Goal: Information Seeking & Learning: Learn about a topic

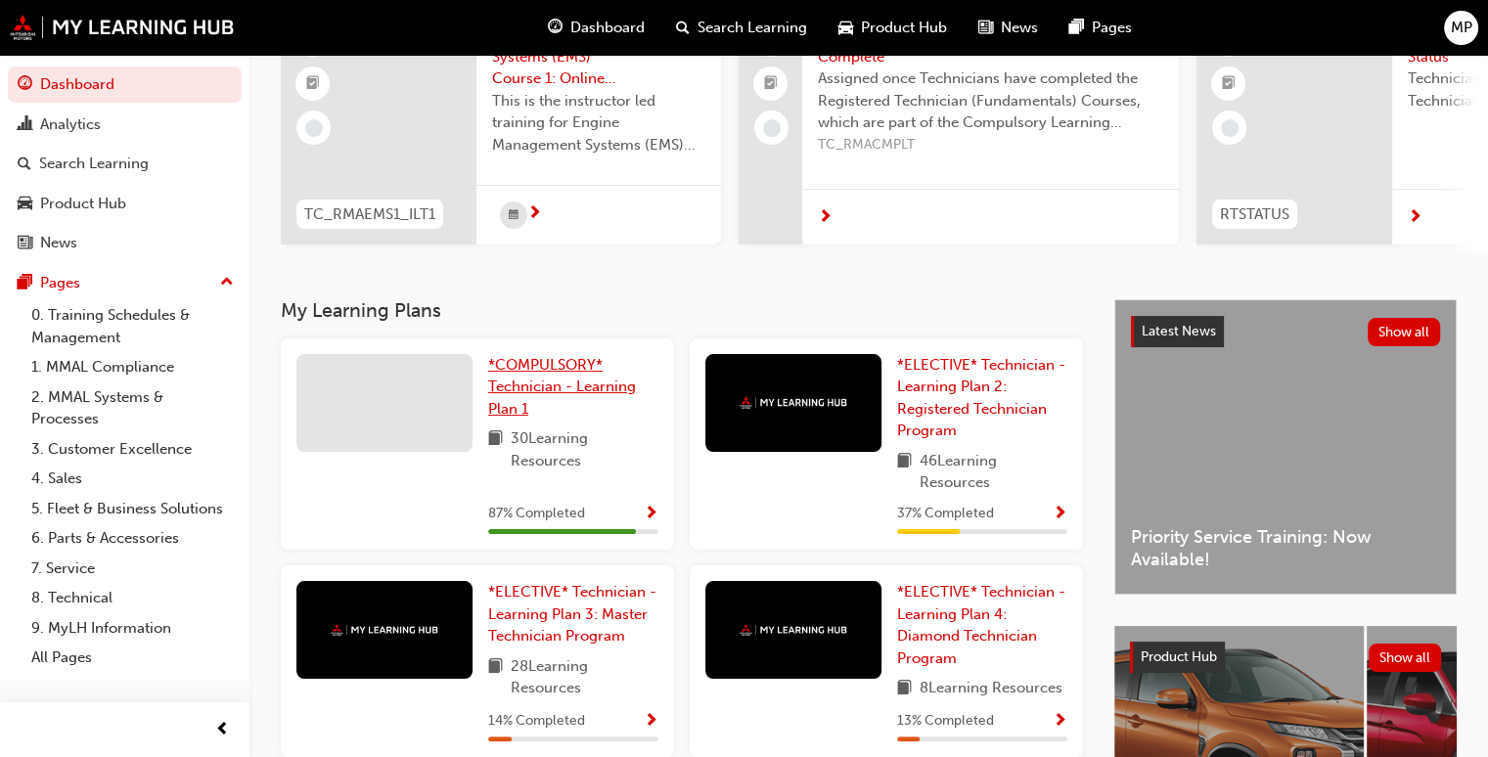
scroll to position [200, 0]
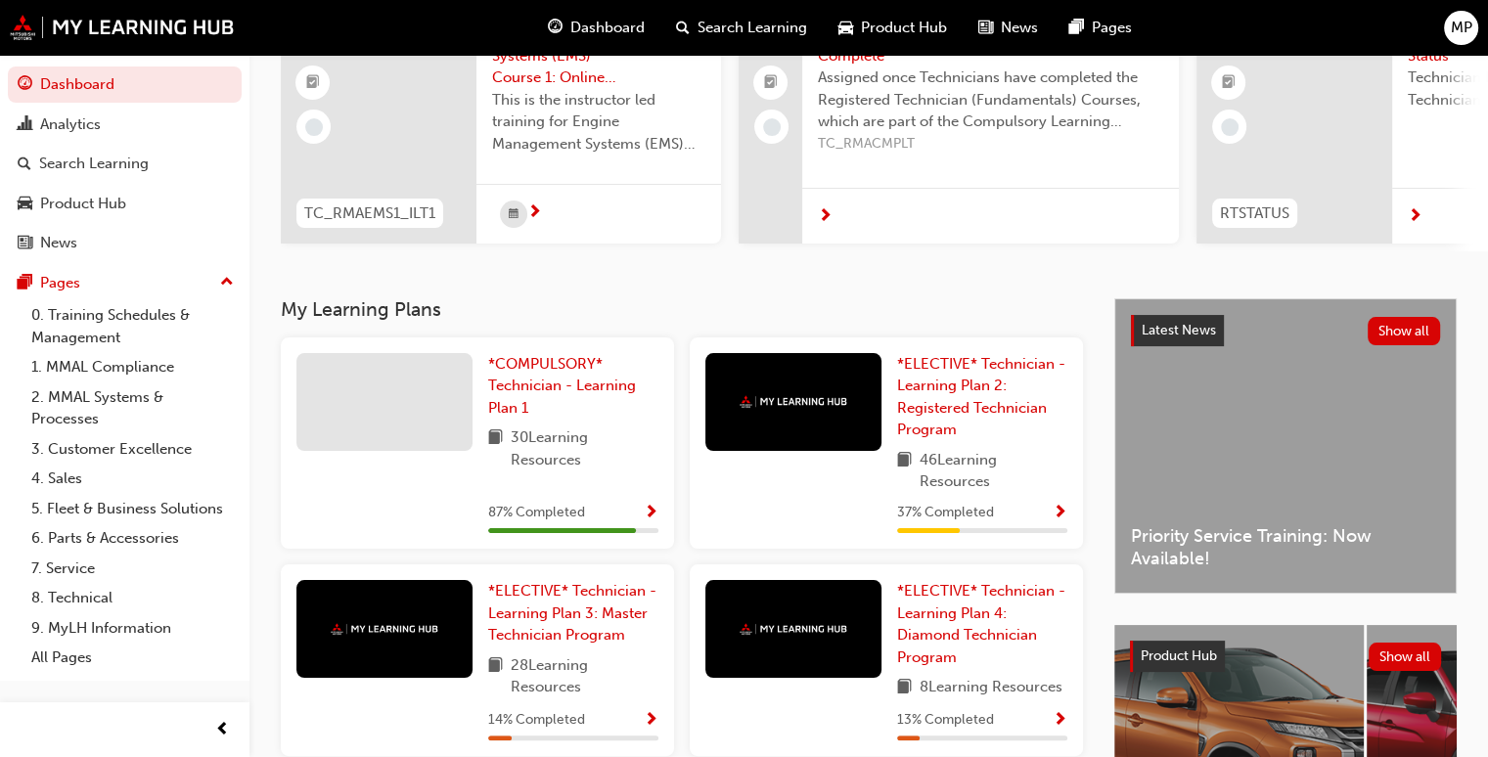
click at [652, 516] on span "Show Progress" at bounding box center [651, 514] width 15 height 18
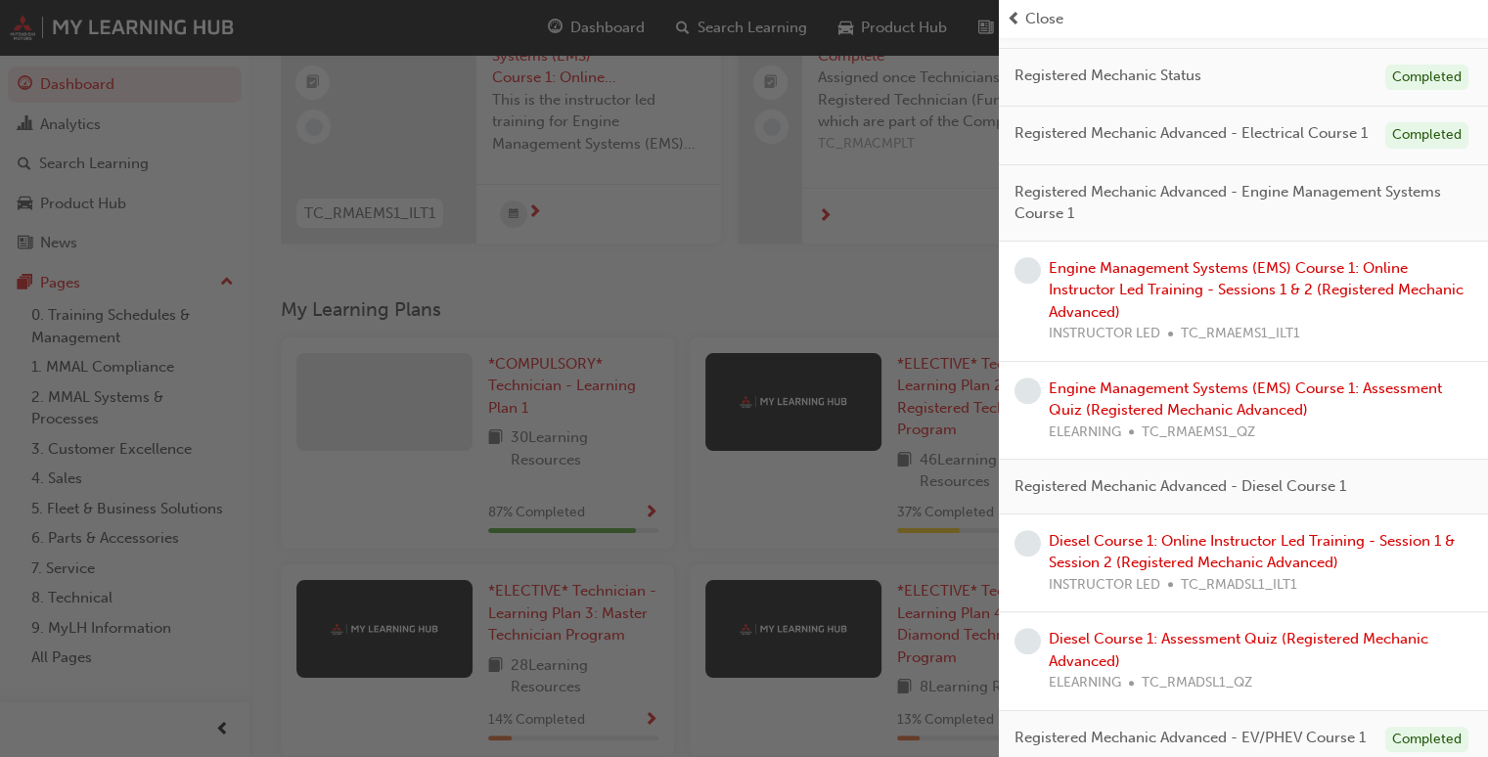
scroll to position [558, 0]
click at [1167, 314] on div "Engine Management Systems (EMS) Course 1: Online Instructor Led Training - Sess…" at bounding box center [1261, 299] width 424 height 88
click at [1193, 306] on link "Engine Management Systems (EMS) Course 1: Online Instructor Led Training - Sess…" at bounding box center [1256, 288] width 415 height 62
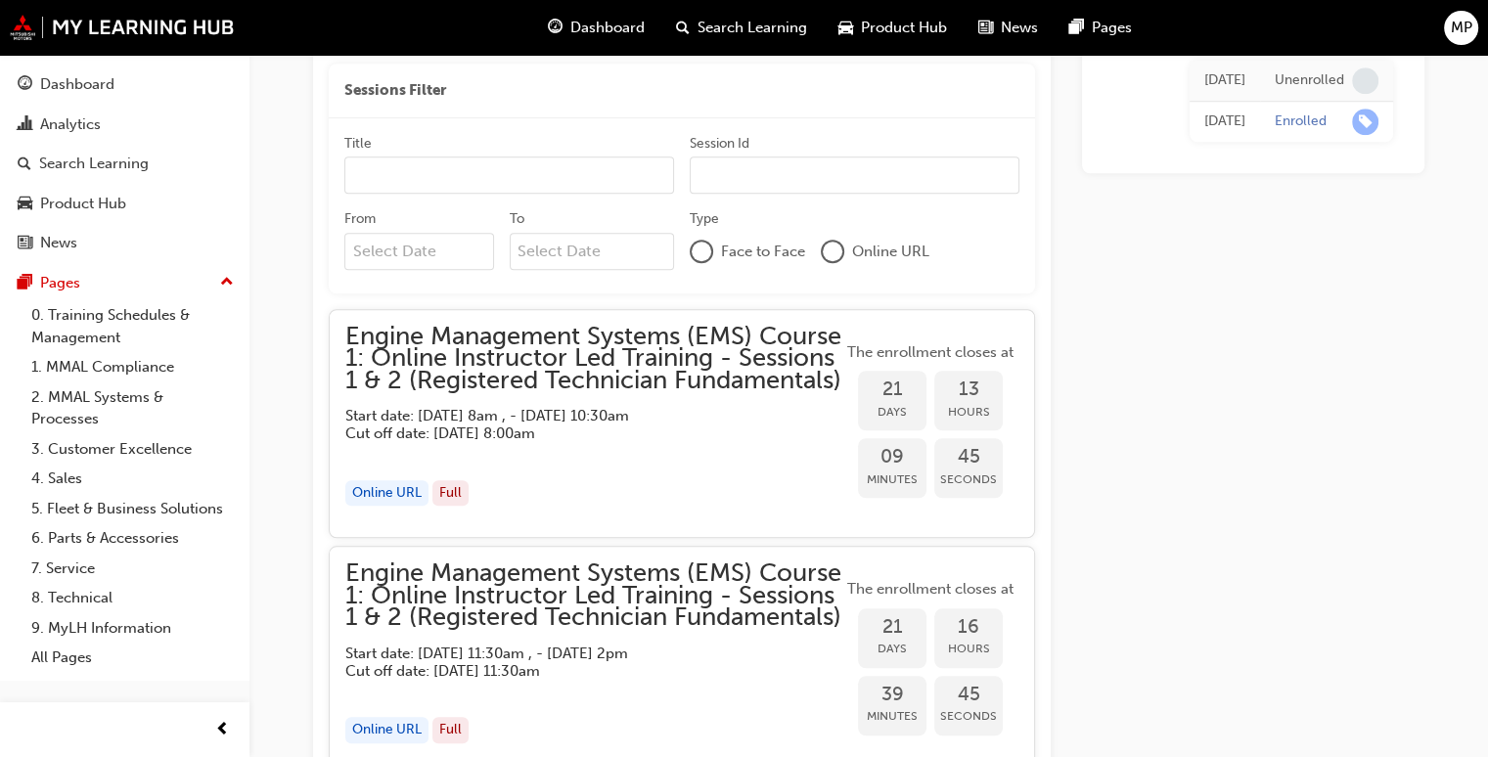
scroll to position [1630, 0]
click at [686, 506] on div "Online URL Full" at bounding box center [593, 493] width 497 height 26
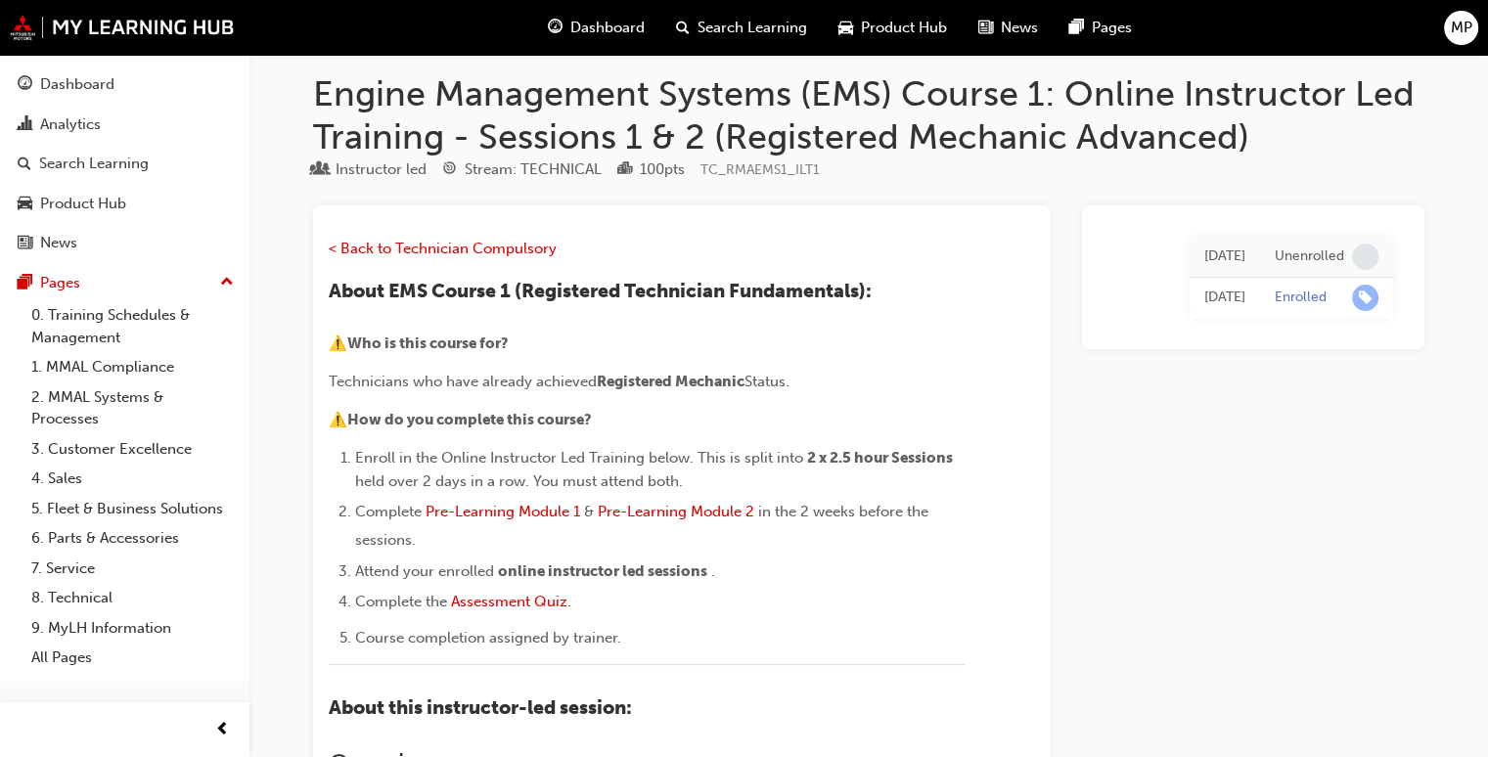
scroll to position [0, 0]
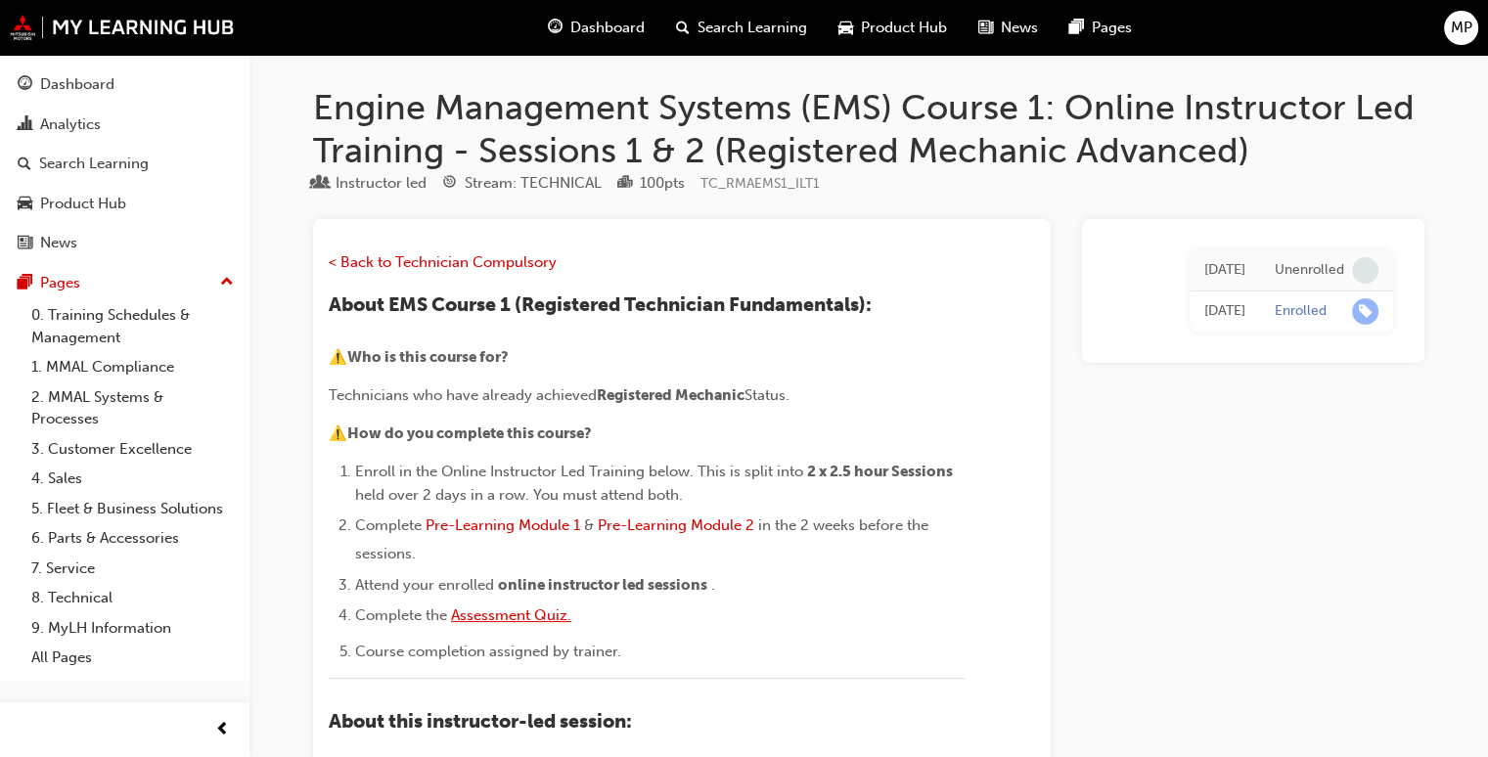
click at [505, 608] on span "Assessment Quiz." at bounding box center [511, 616] width 120 height 18
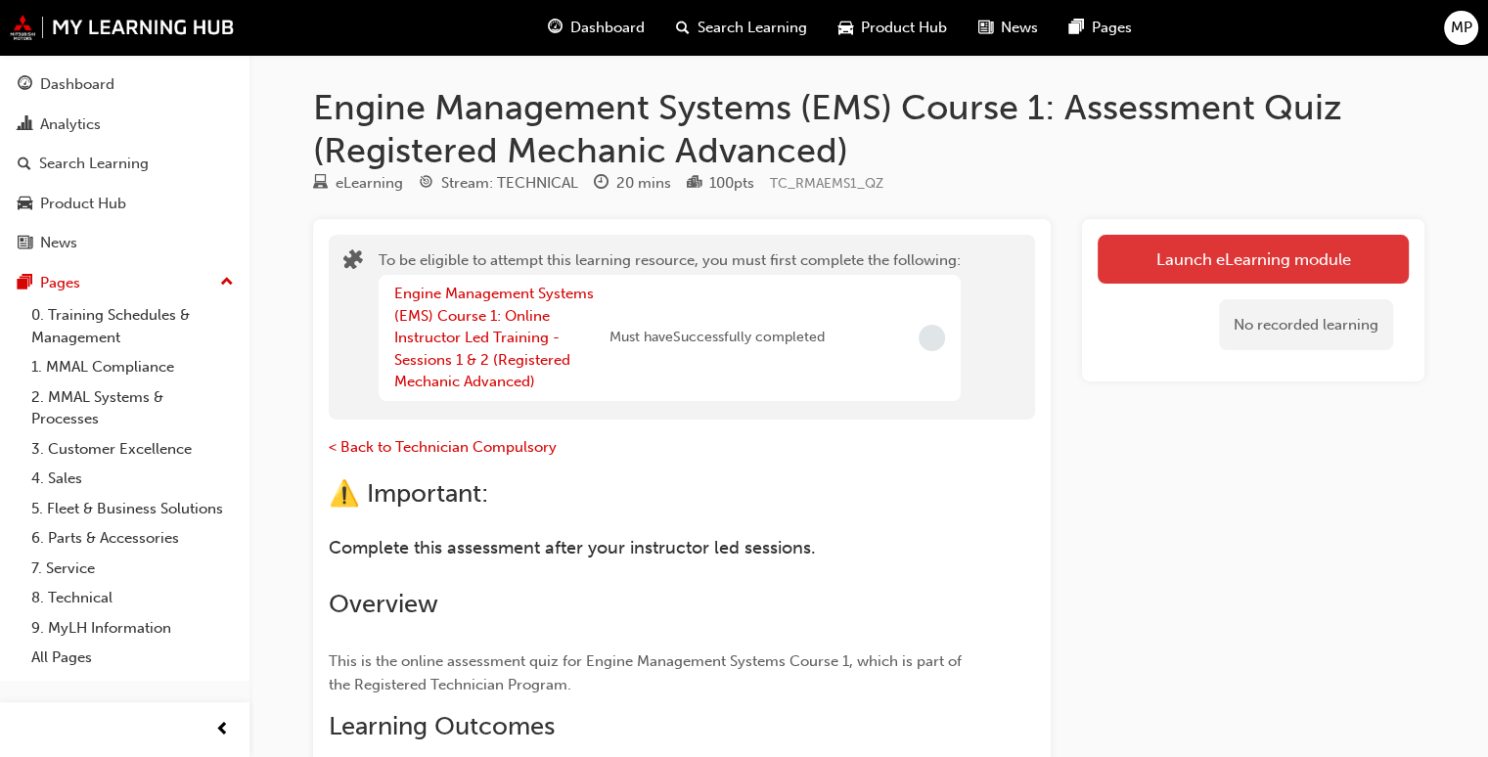
click at [1207, 254] on button "Launch eLearning module" at bounding box center [1253, 259] width 311 height 49
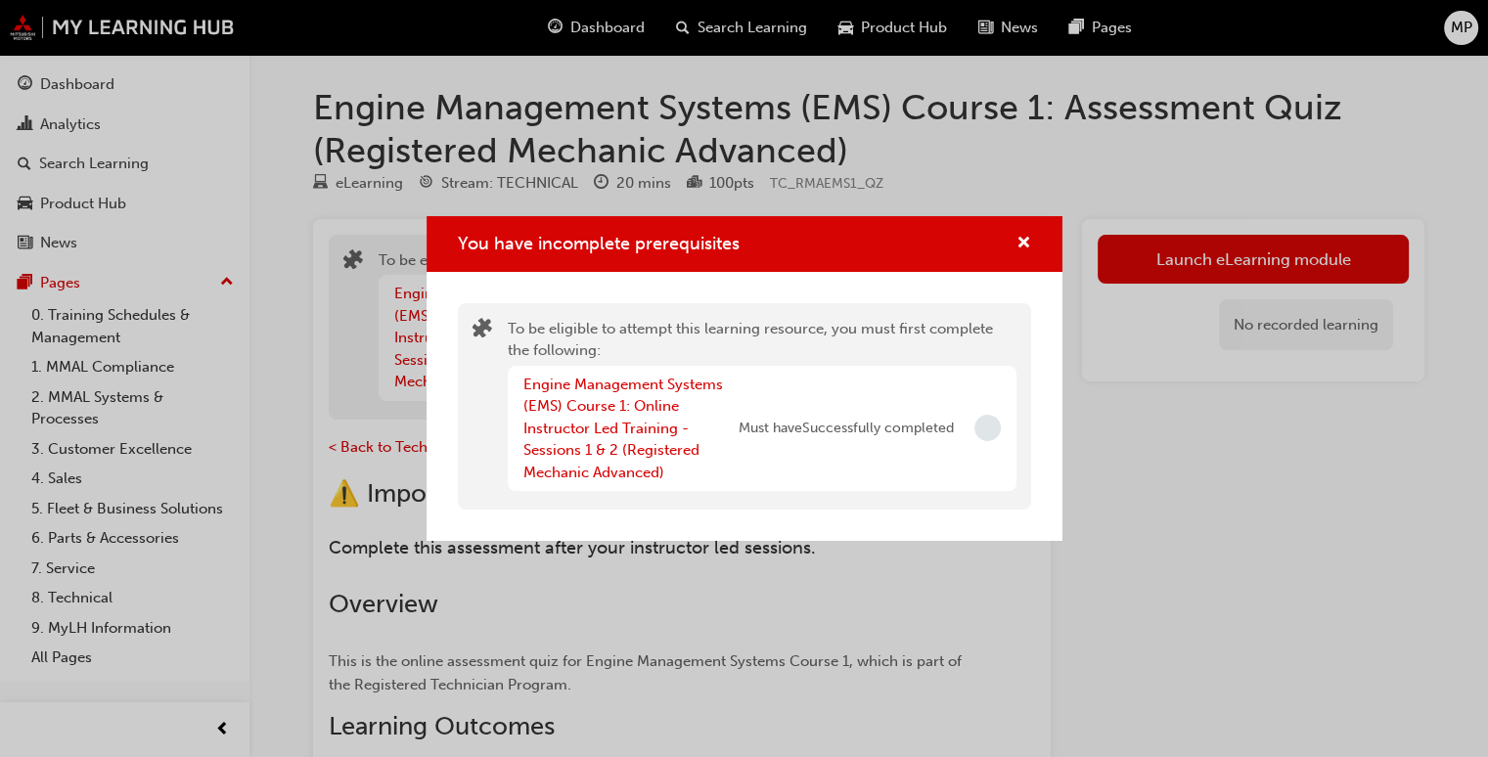
click at [995, 426] on span "Incomplete" at bounding box center [988, 428] width 26 height 26
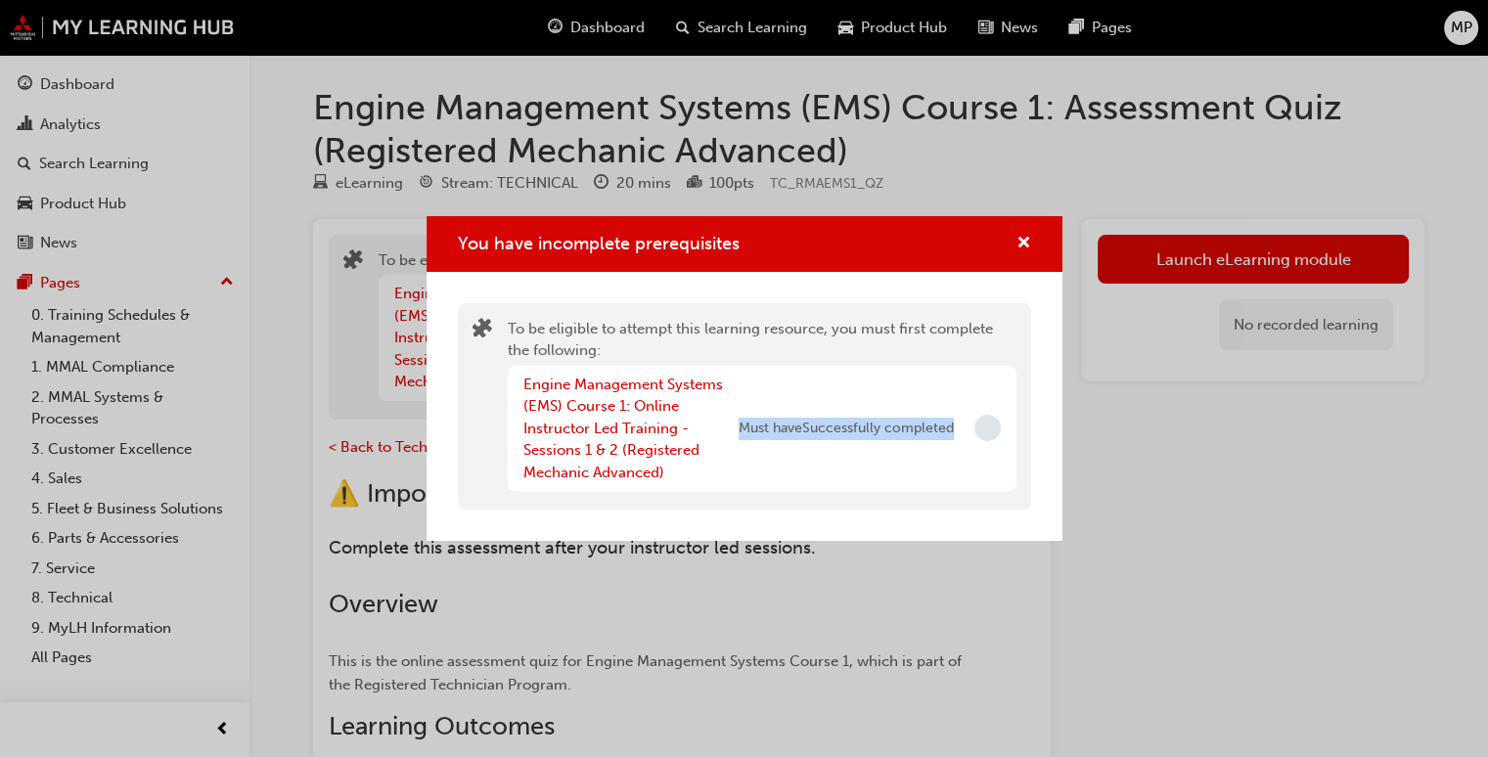
click at [995, 426] on span "Incomplete" at bounding box center [988, 428] width 26 height 26
click at [1027, 236] on span "cross-icon" at bounding box center [1024, 245] width 15 height 18
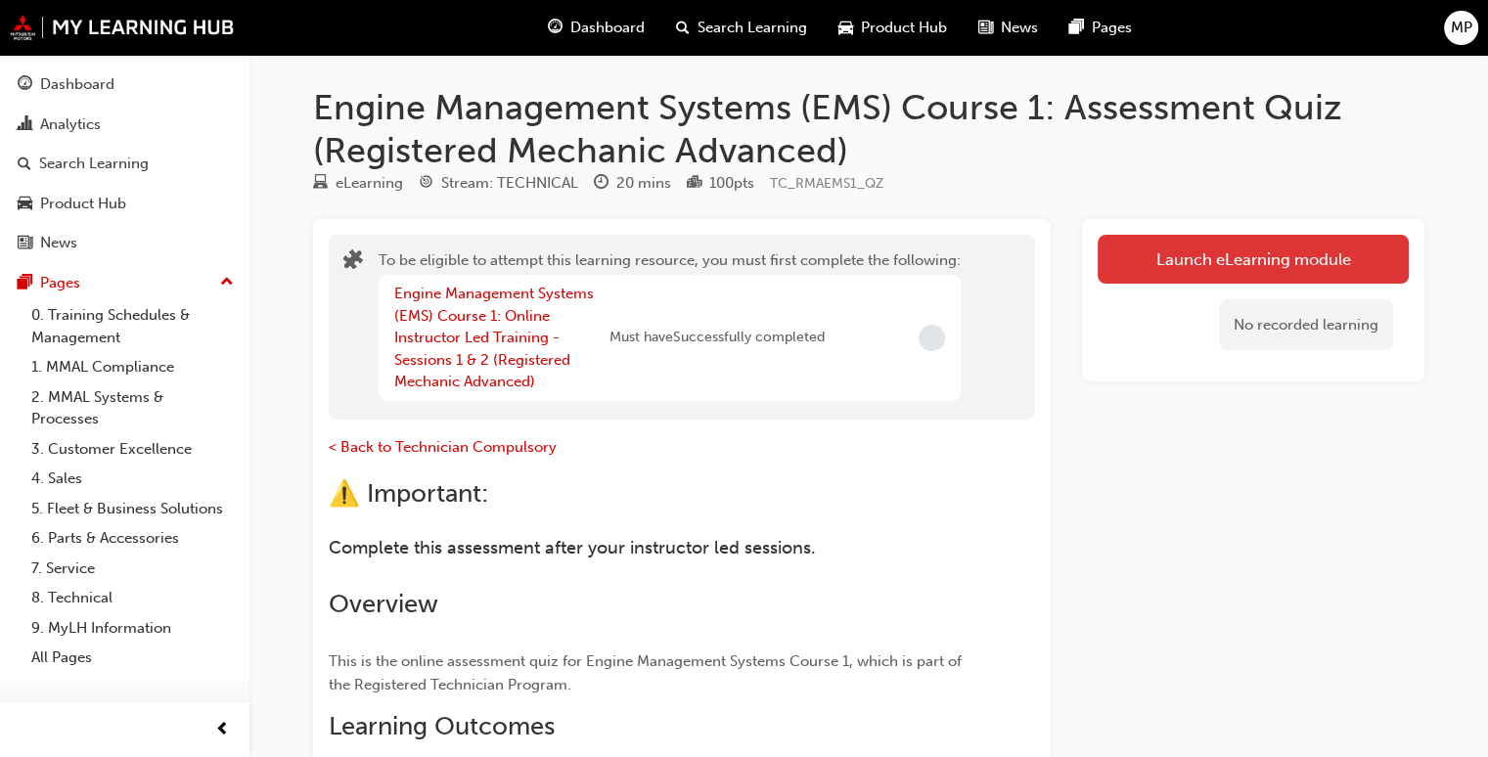
click at [1320, 272] on button "Launch eLearning module" at bounding box center [1253, 259] width 311 height 49
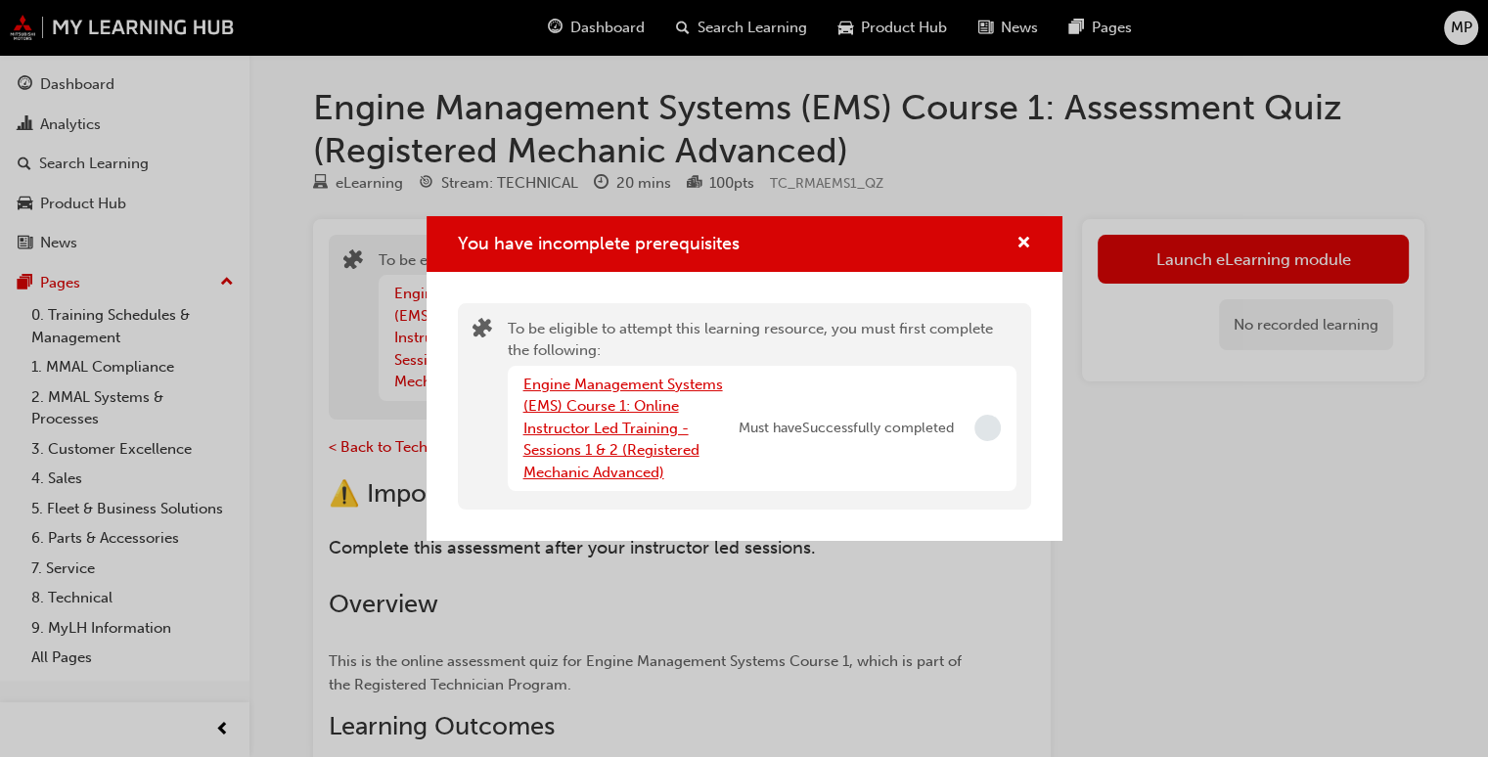
click at [619, 432] on link "Engine Management Systems (EMS) Course 1: Online Instructor Led Training - Sess…" at bounding box center [624, 429] width 200 height 106
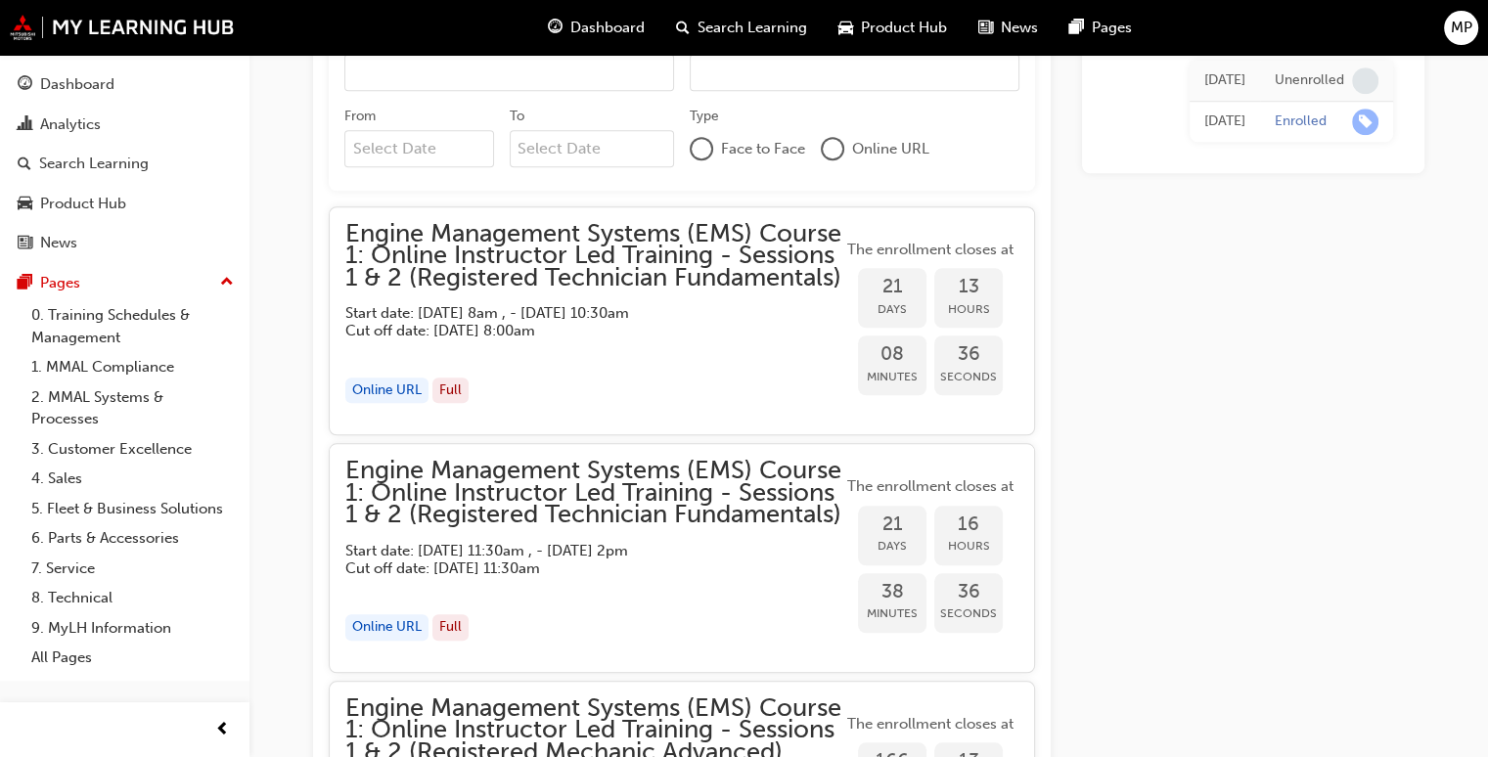
scroll to position [1703, 0]
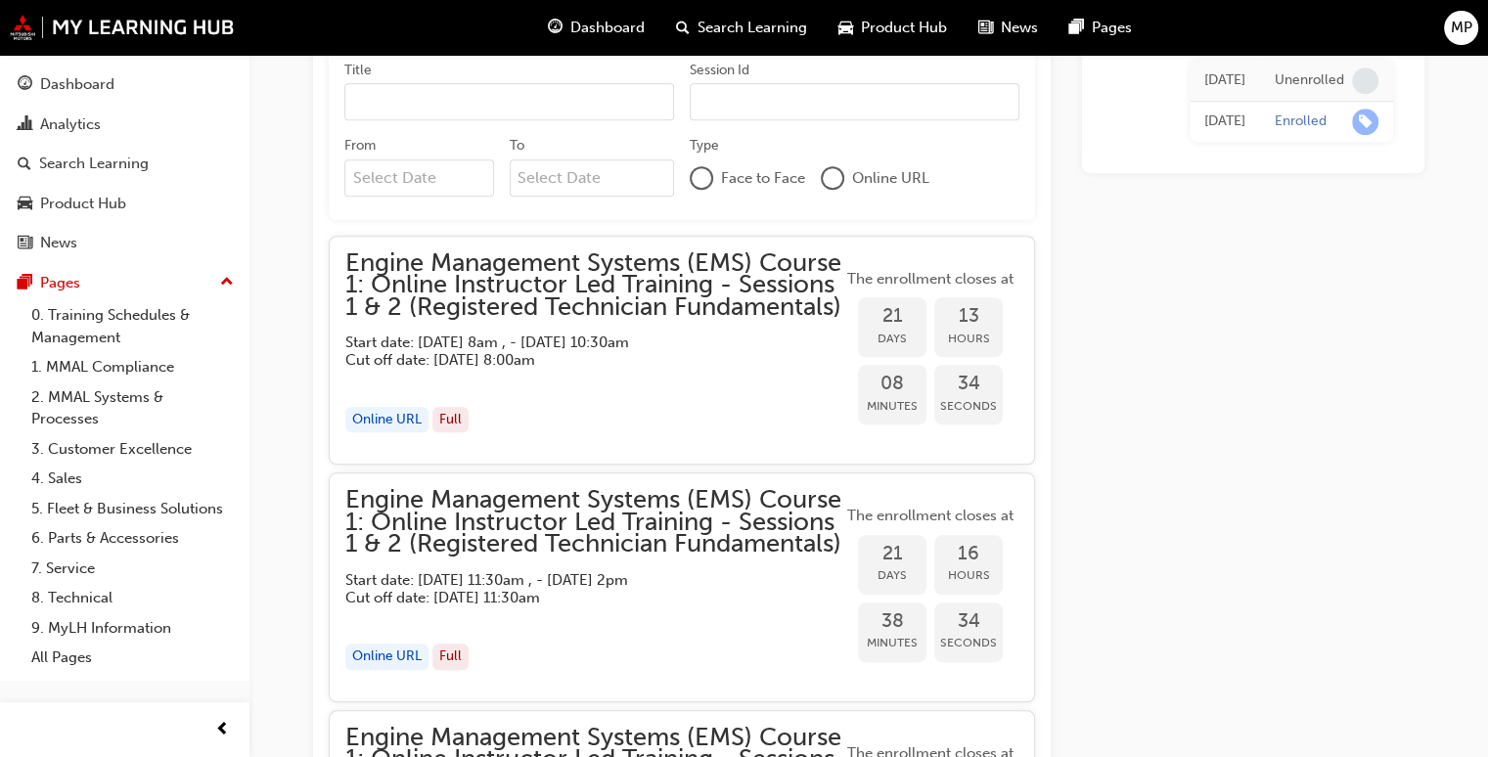
click at [611, 32] on span "Dashboard" at bounding box center [608, 28] width 74 height 23
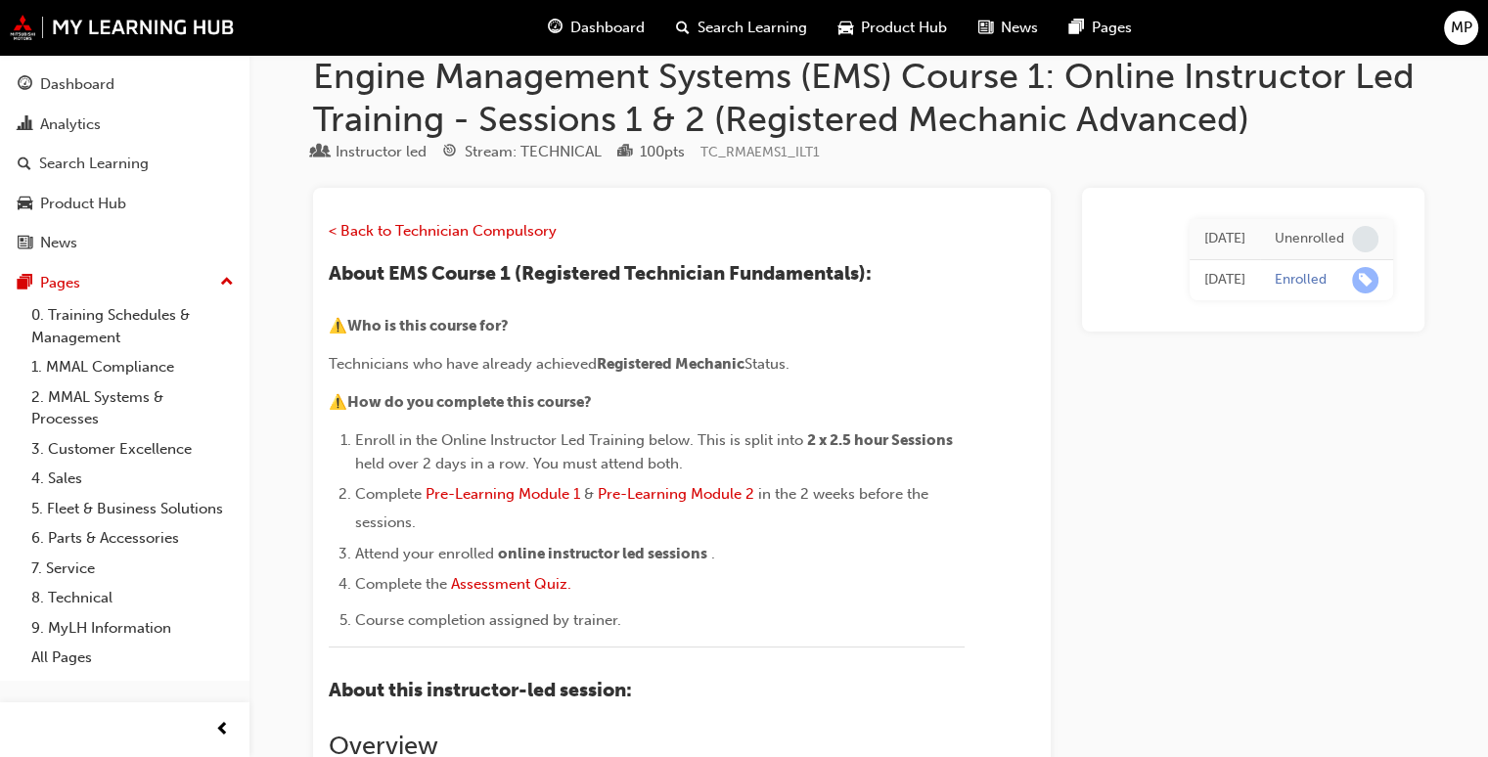
scroll to position [1703, 0]
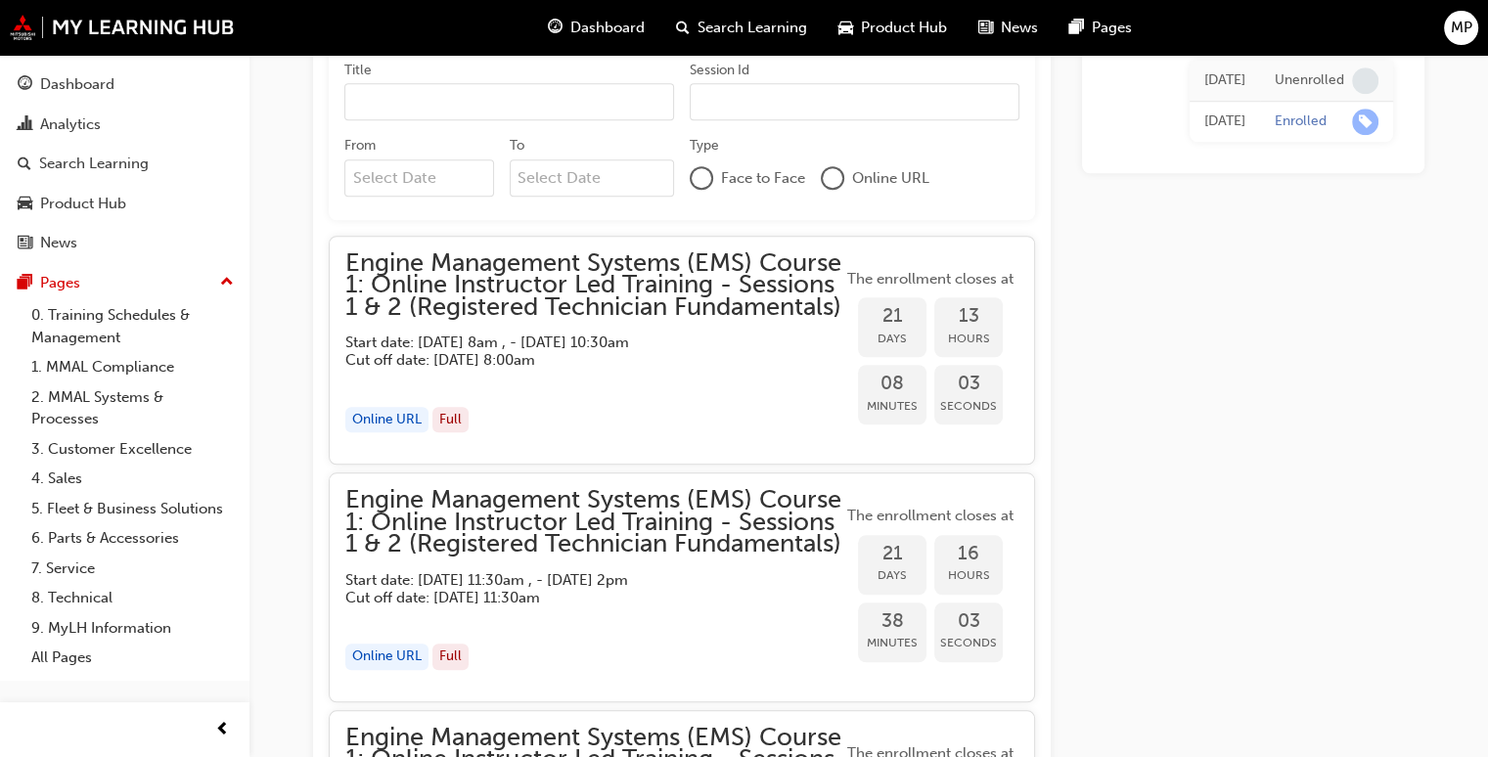
click at [615, 14] on div "Dashboard" at bounding box center [596, 28] width 128 height 40
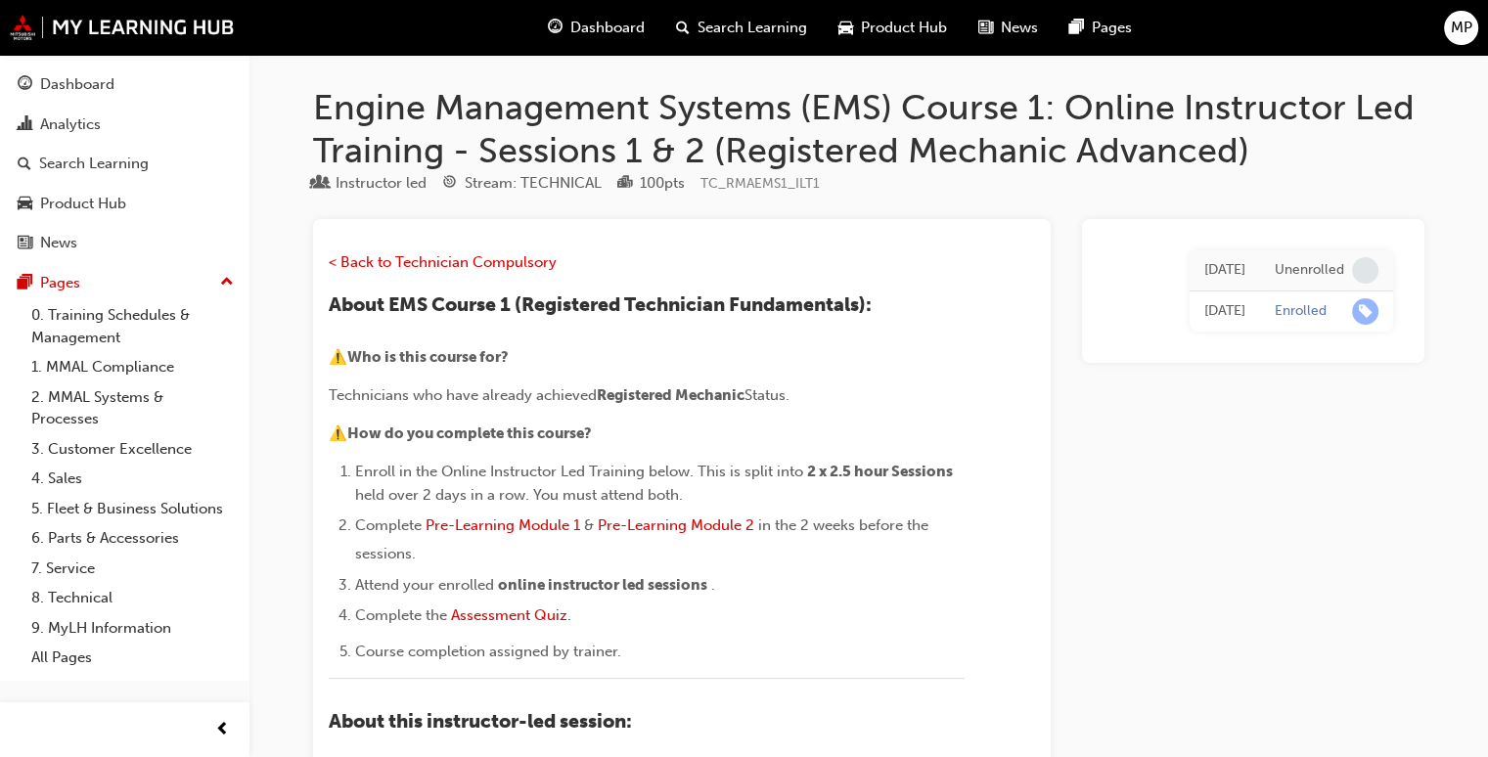
scroll to position [1703, 0]
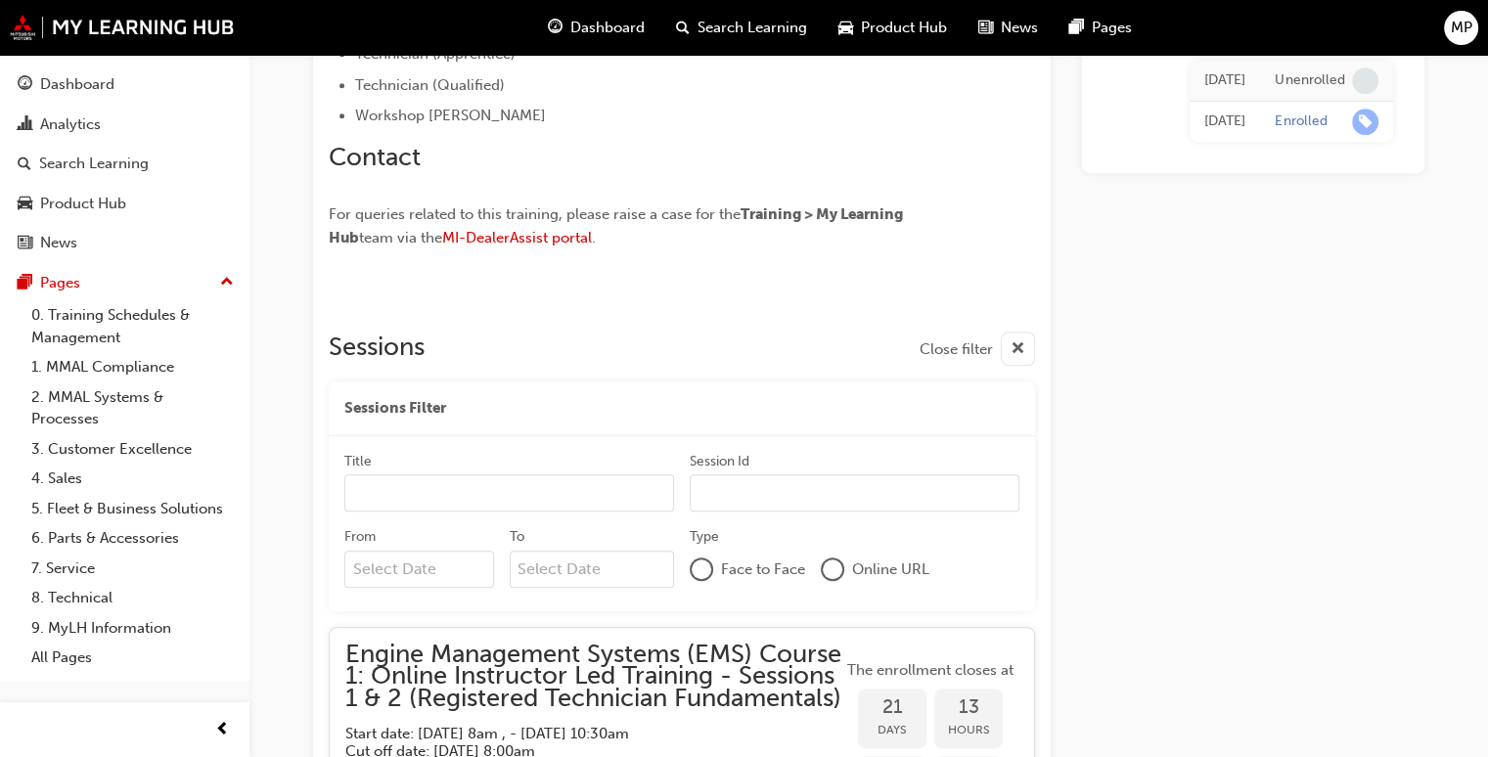
scroll to position [1338, 0]
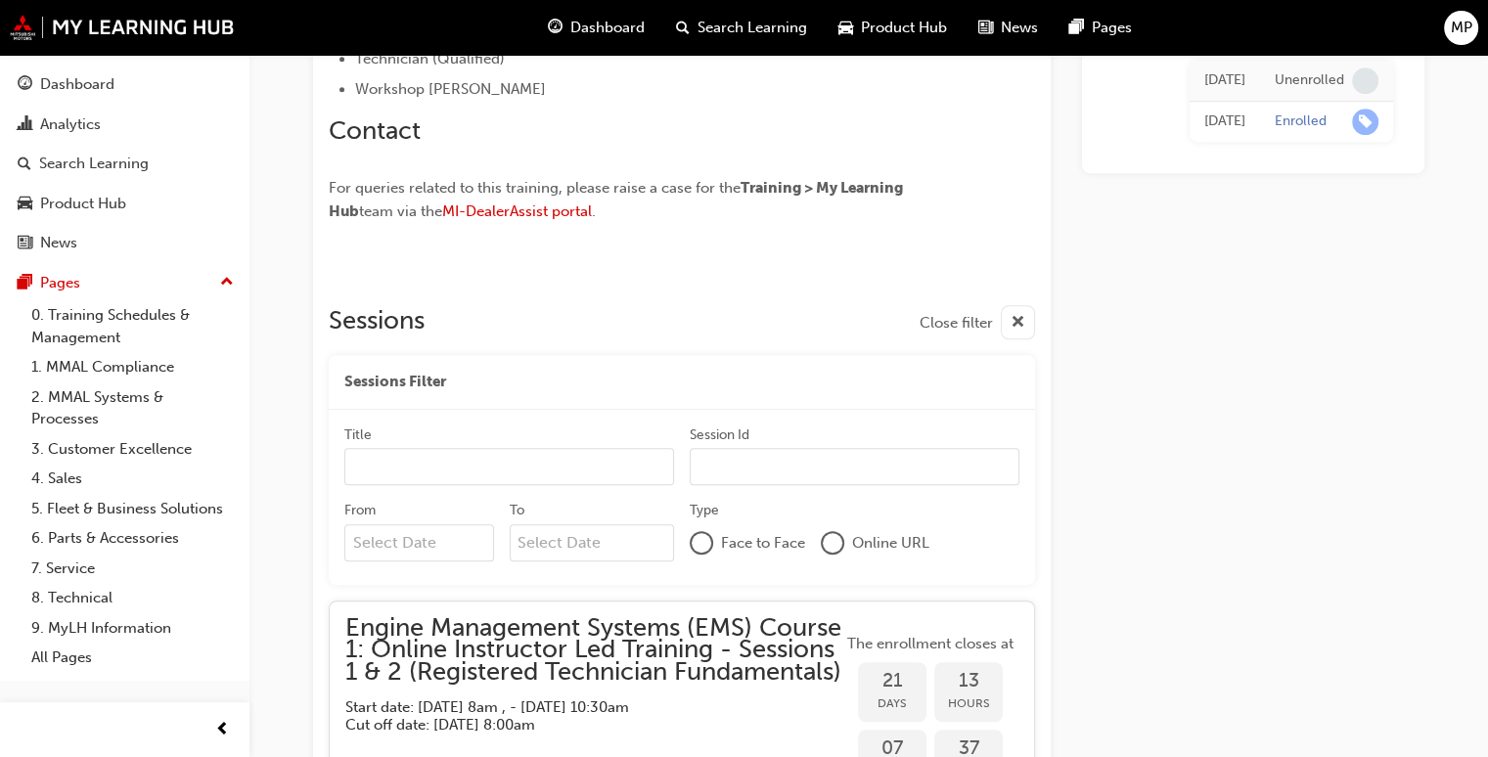
click at [598, 27] on span "Dashboard" at bounding box center [608, 28] width 74 height 23
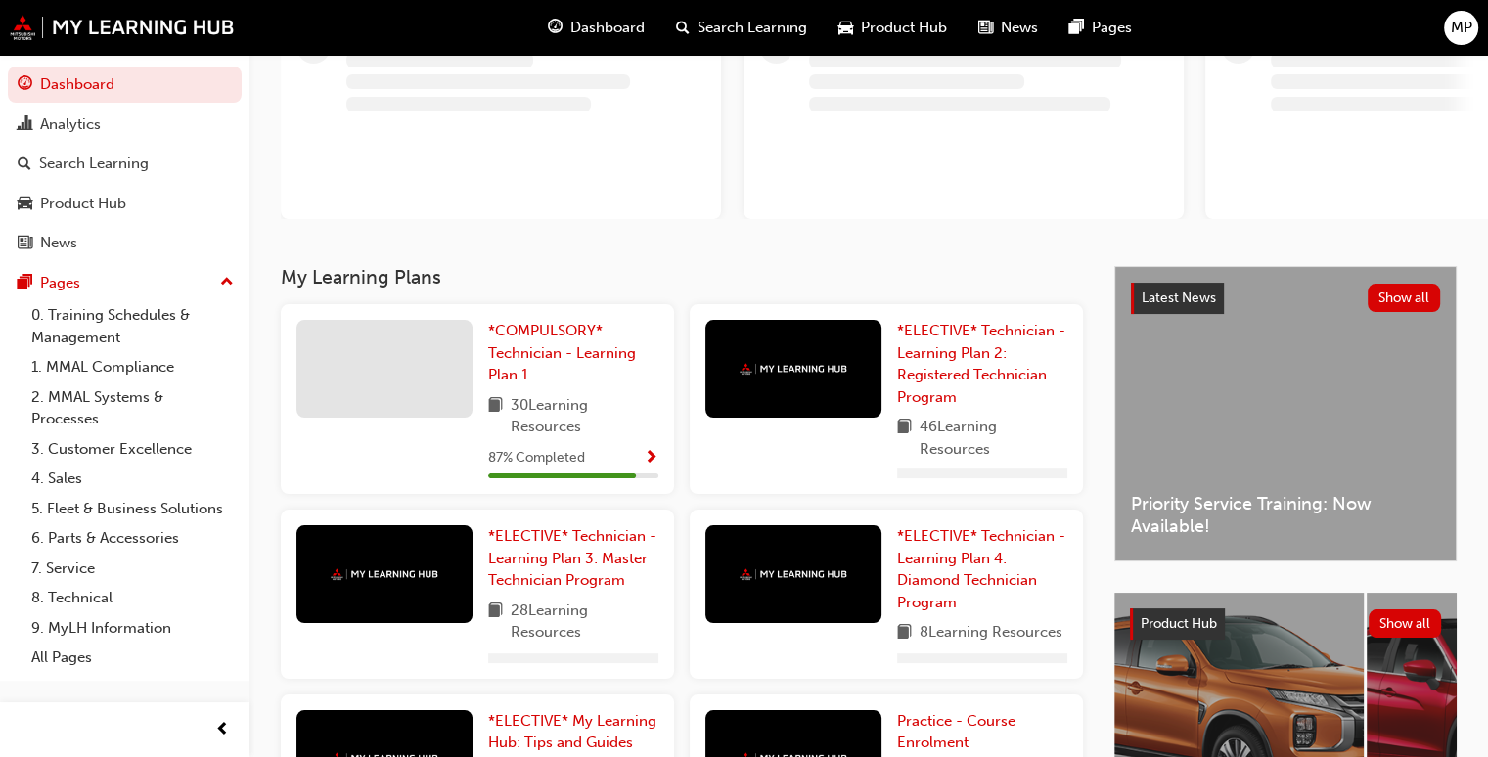
scroll to position [167, 0]
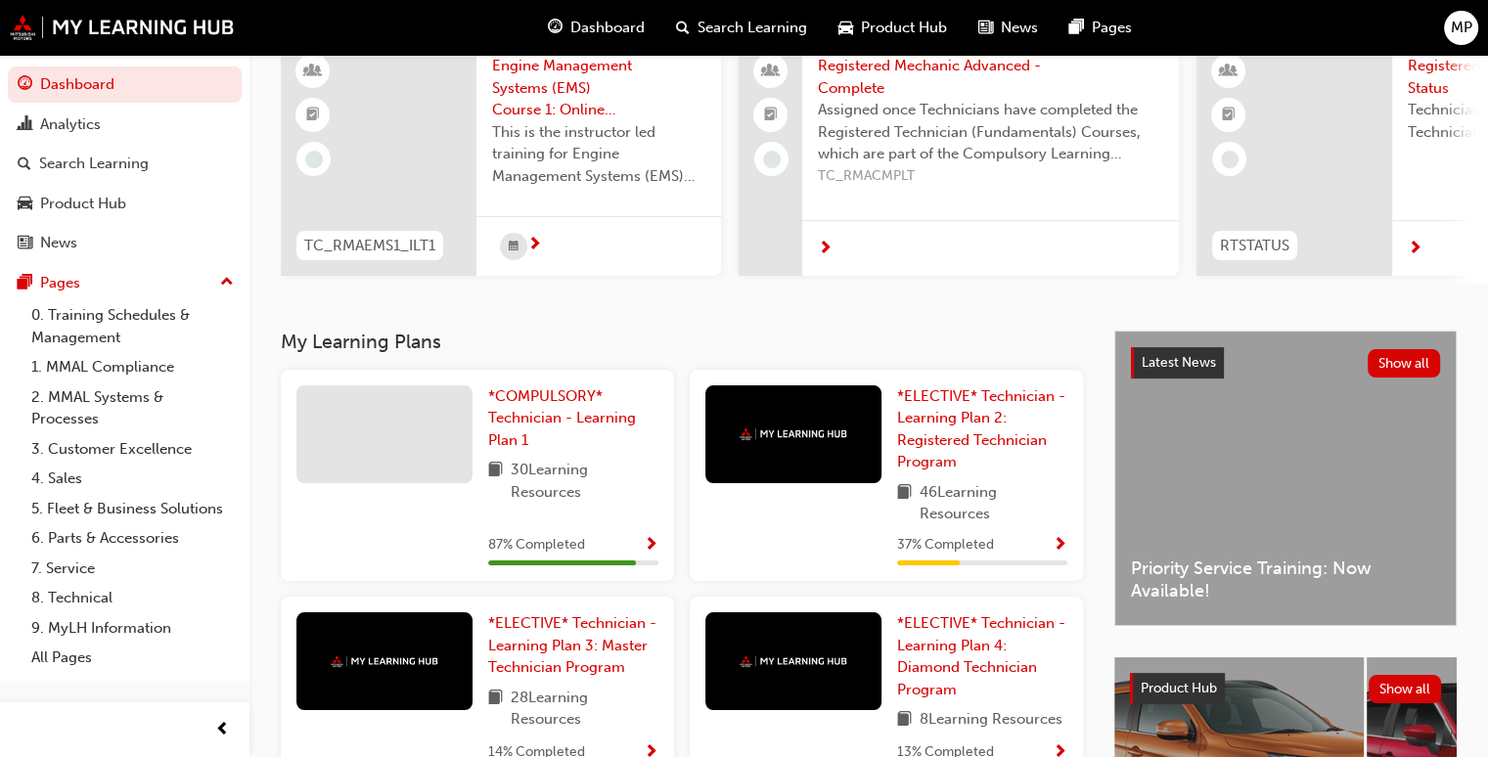
click at [654, 545] on span "Show Progress" at bounding box center [651, 546] width 15 height 18
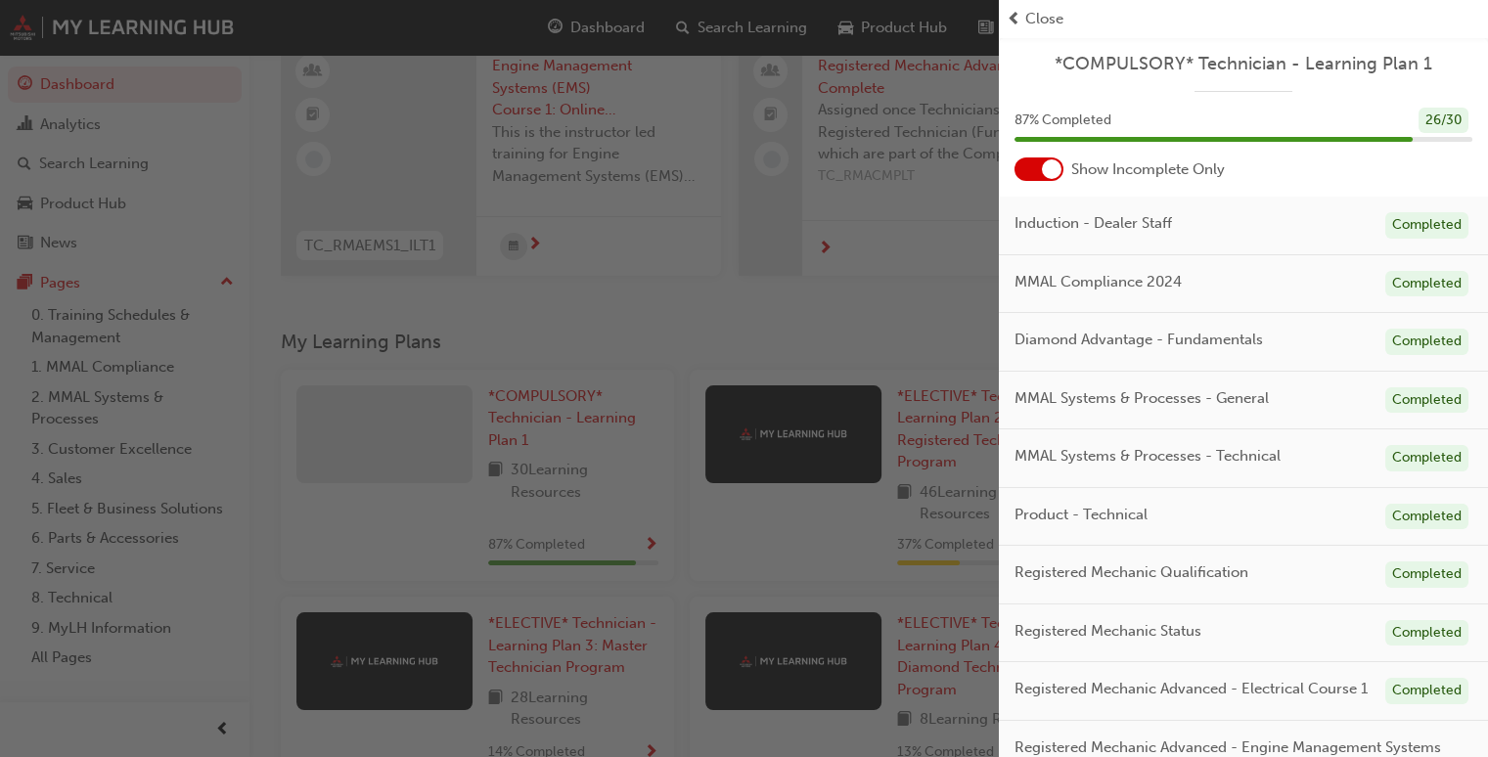
click at [1052, 173] on div at bounding box center [1052, 170] width 20 height 20
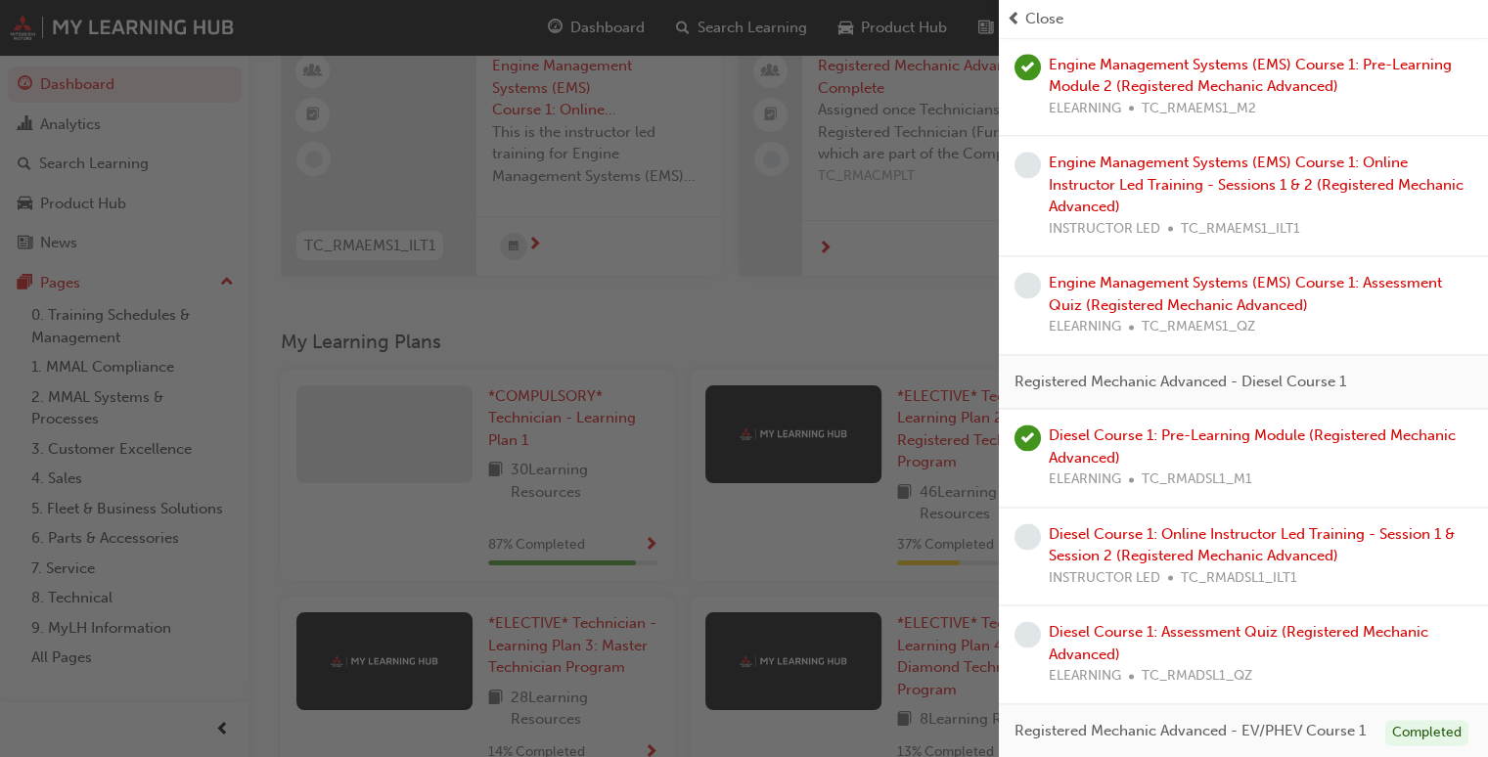
scroll to position [2617, 0]
click at [1167, 312] on link "Engine Management Systems (EMS) Course 1: Assessment Quiz (Registered Mechanic …" at bounding box center [1245, 292] width 393 height 40
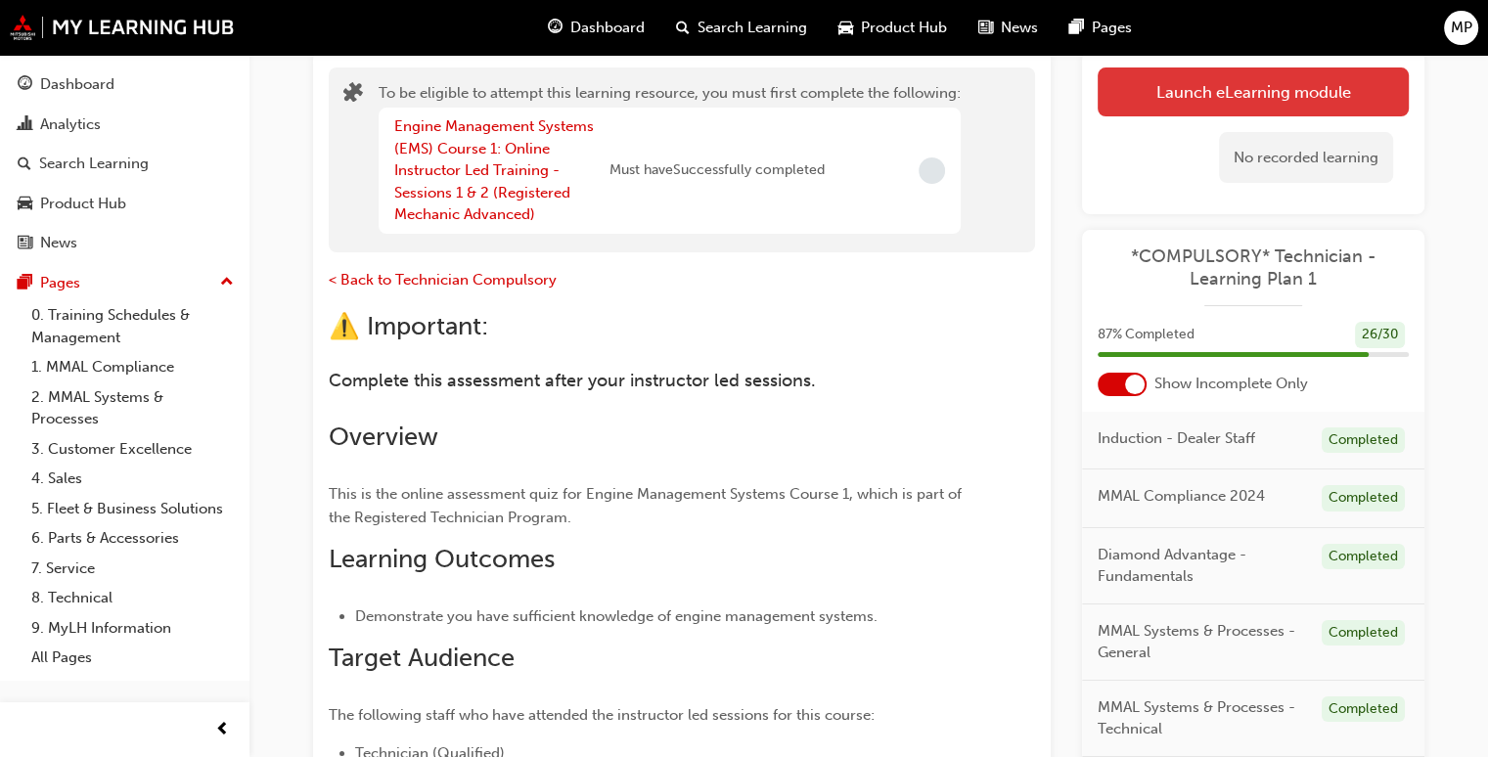
click at [1249, 96] on button "Launch eLearning module" at bounding box center [1253, 92] width 311 height 49
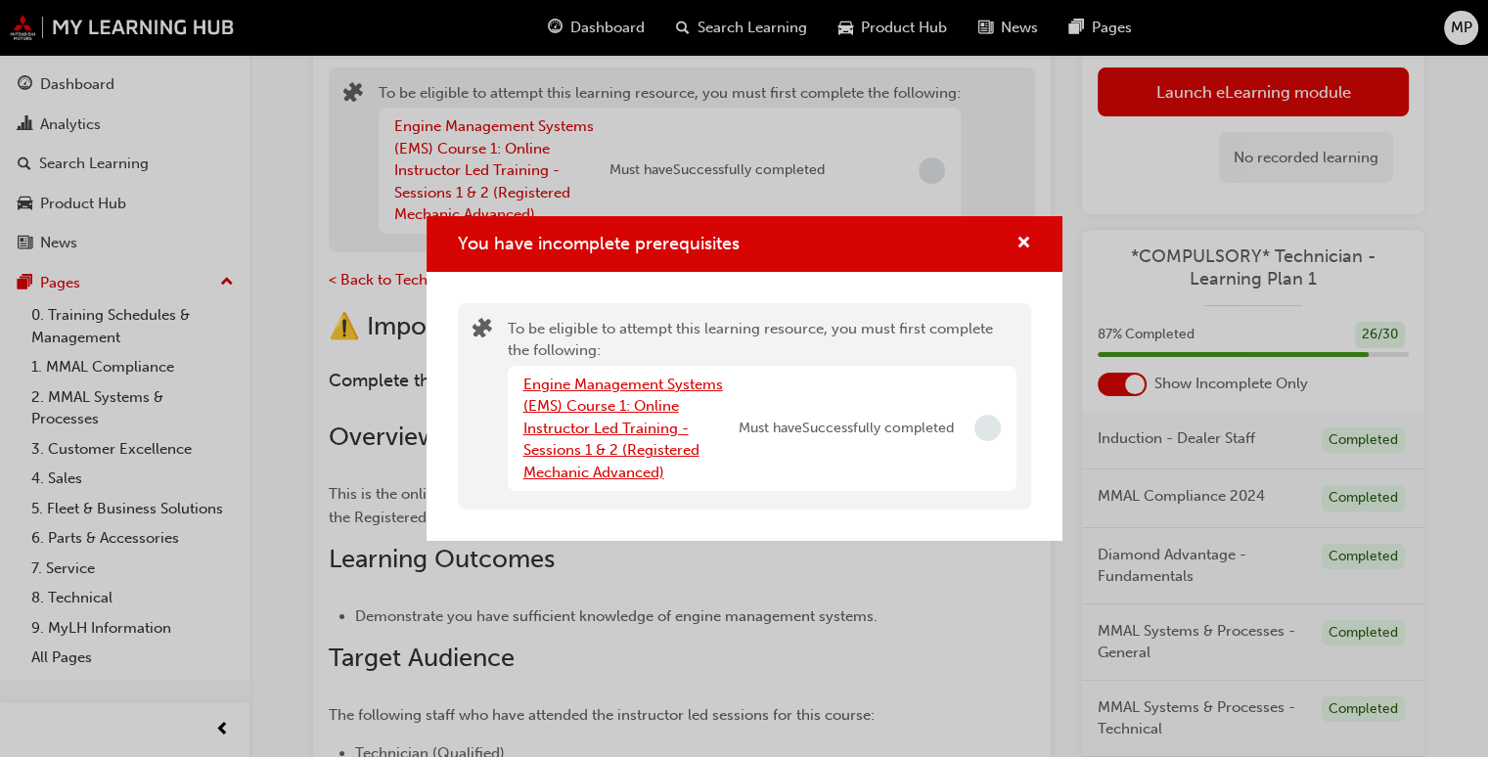
click at [644, 413] on link "Engine Management Systems (EMS) Course 1: Online Instructor Led Training - Sess…" at bounding box center [624, 429] width 200 height 106
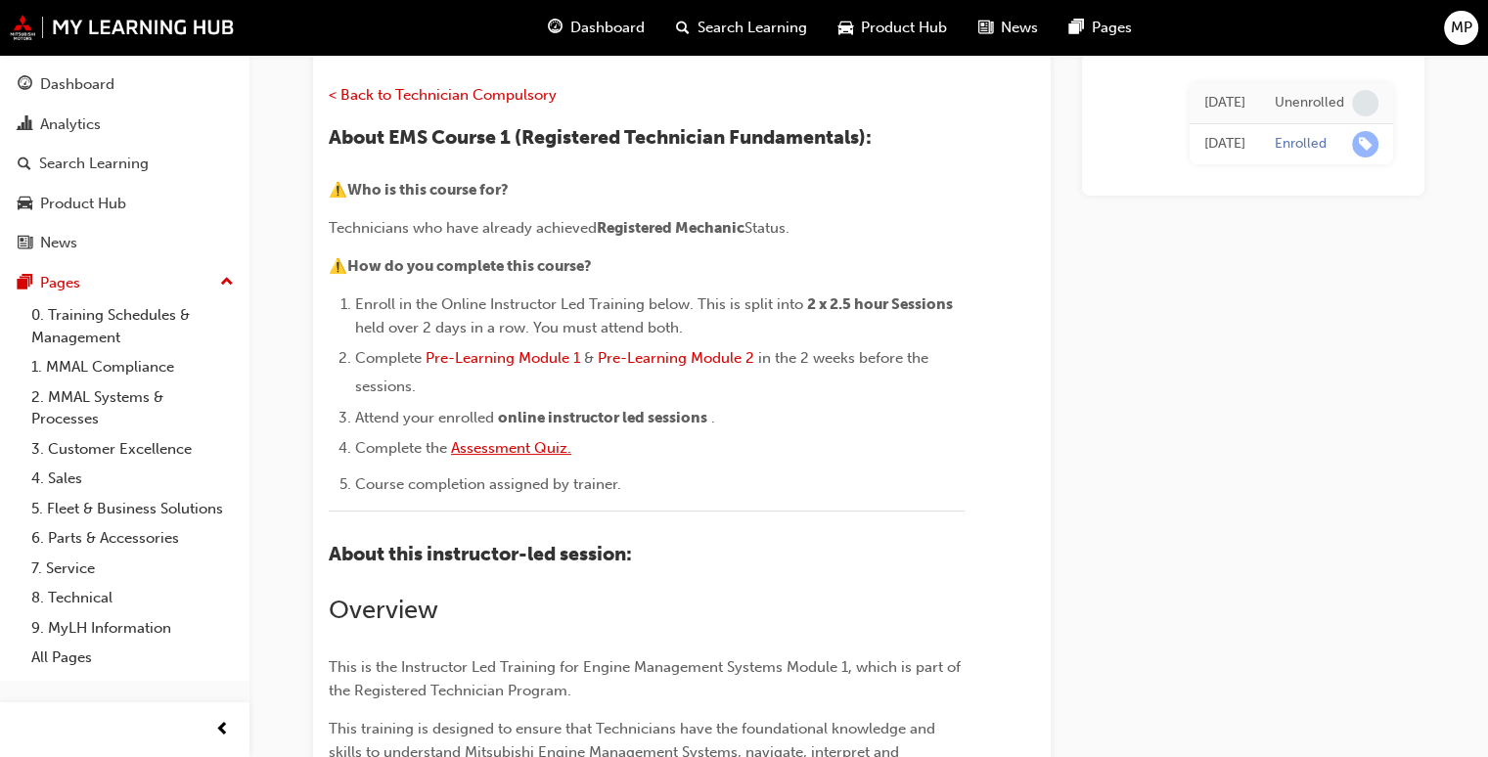
click at [551, 453] on span "Assessment Quiz." at bounding box center [511, 448] width 120 height 18
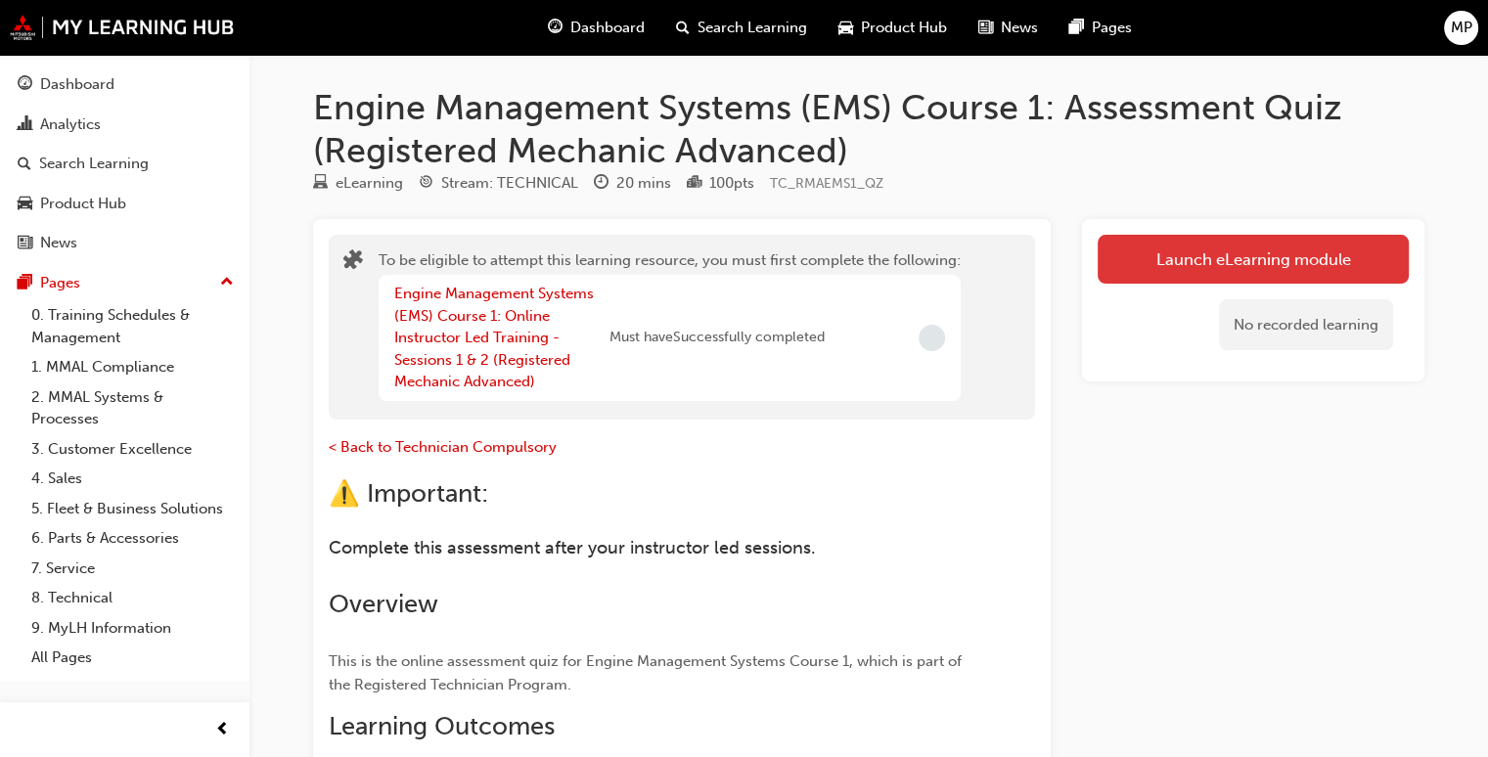
click at [1217, 259] on button "Launch eLearning module" at bounding box center [1253, 259] width 311 height 49
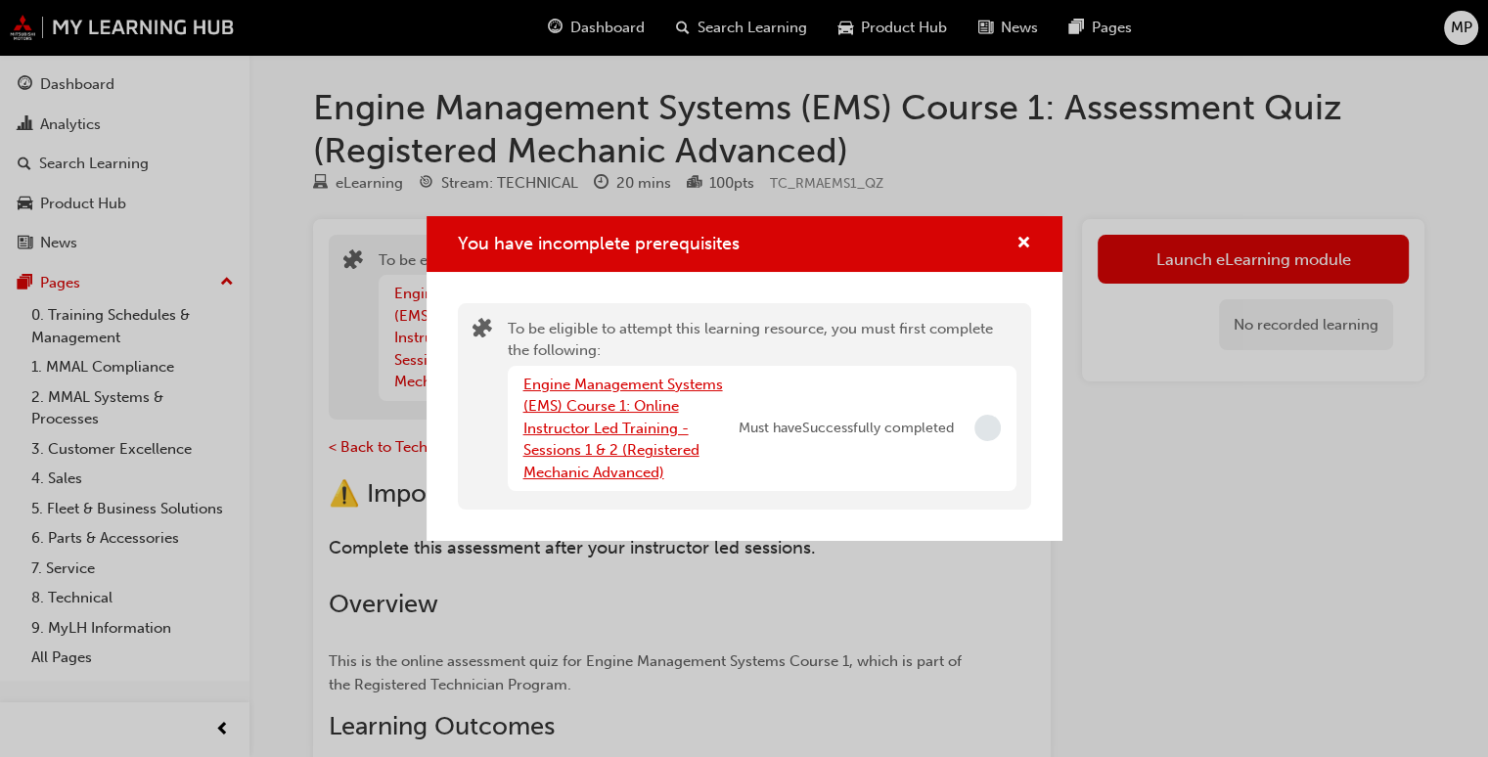
click at [550, 463] on link "Engine Management Systems (EMS) Course 1: Online Instructor Led Training - Sess…" at bounding box center [624, 429] width 200 height 106
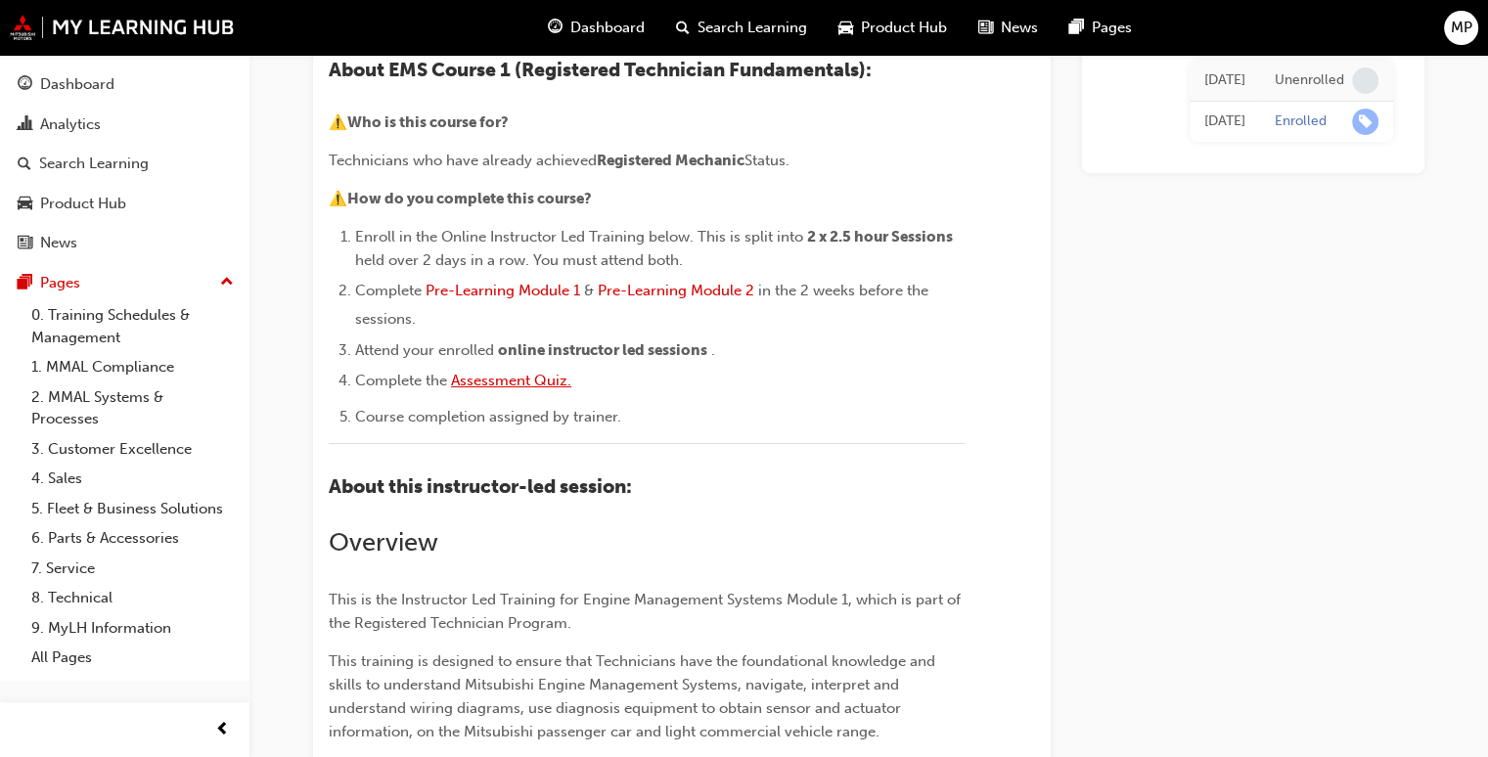
scroll to position [239, 0]
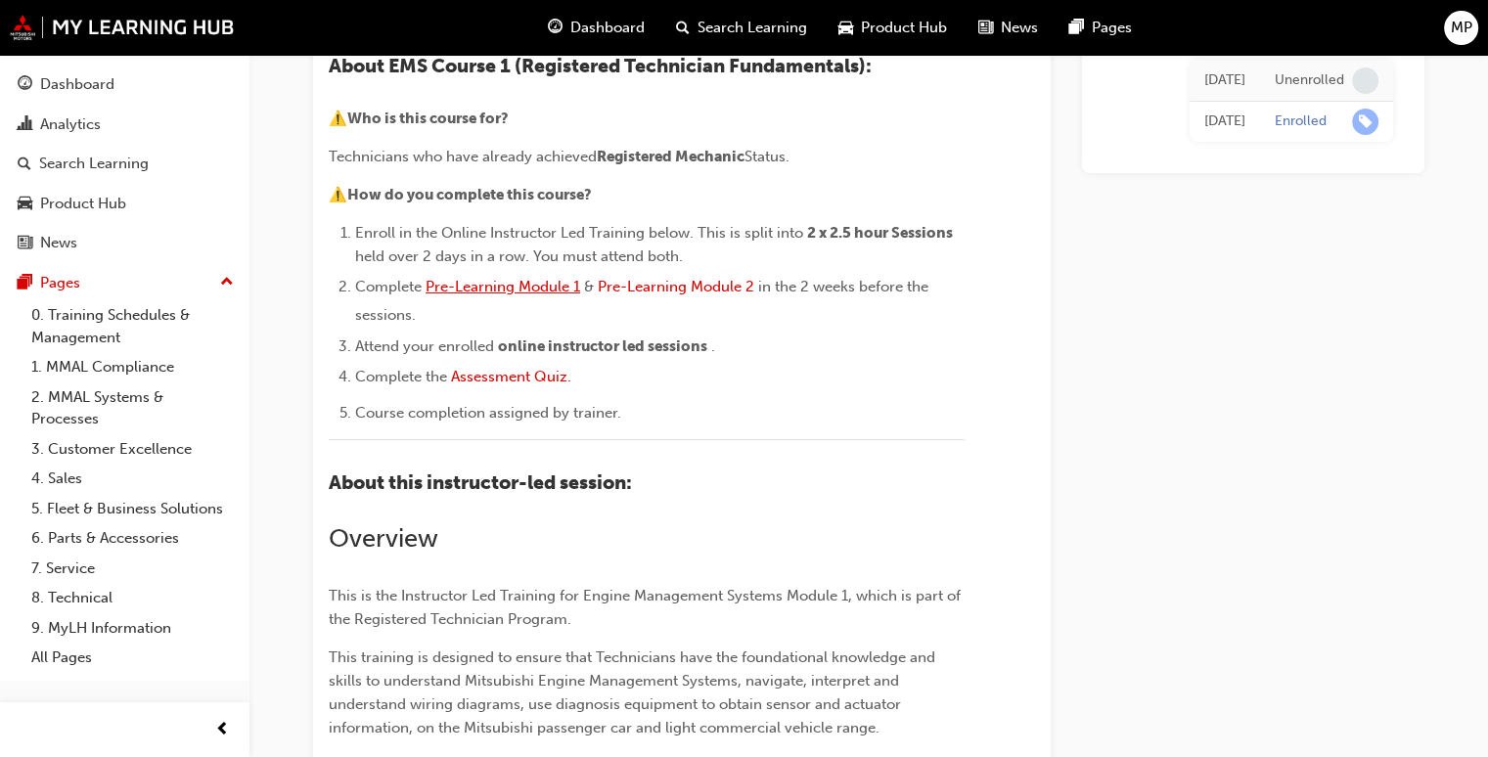
click at [505, 295] on span "Pre-Learning Module 1" at bounding box center [503, 287] width 155 height 18
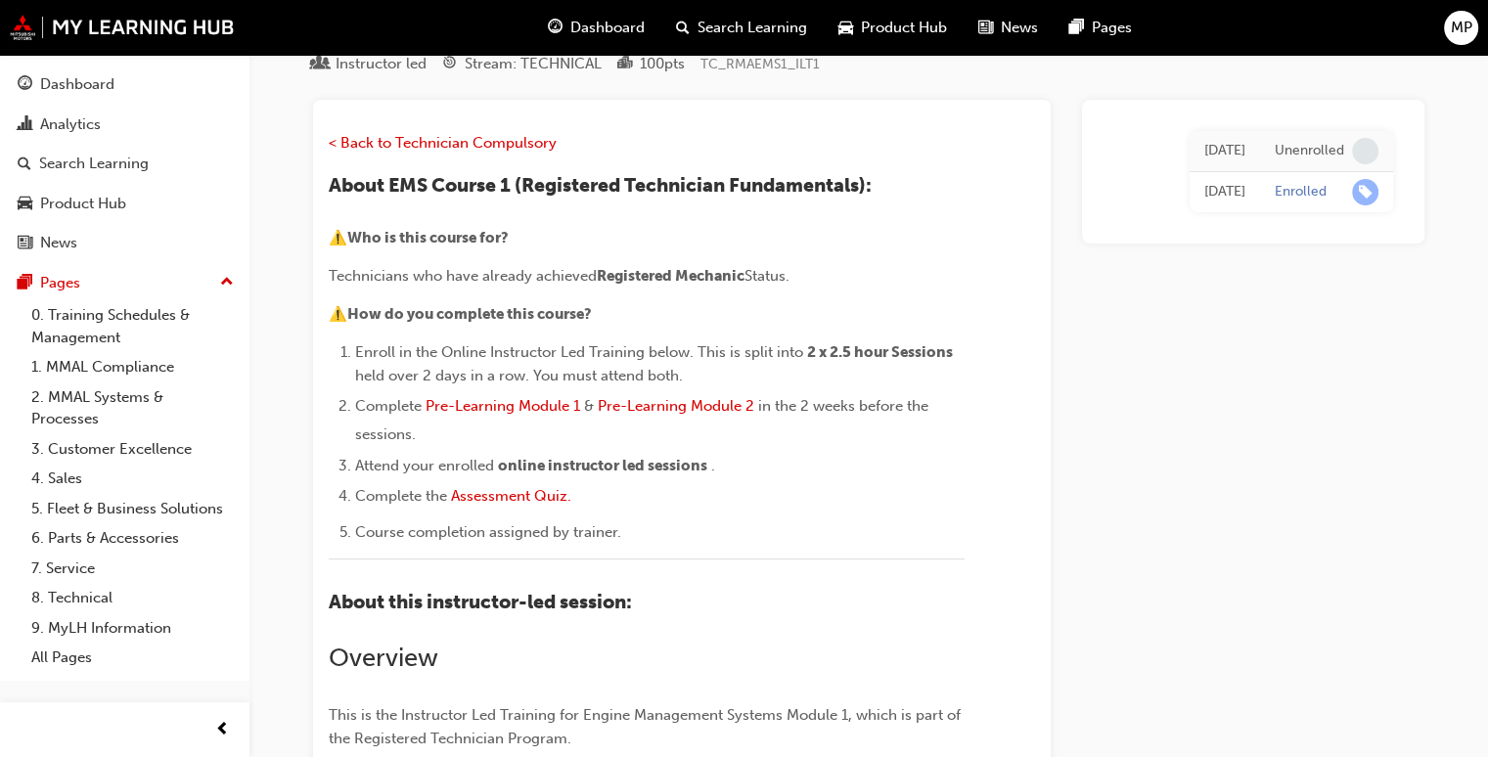
scroll to position [118, 0]
click at [716, 411] on span "Pre-Learning Module 2" at bounding box center [676, 407] width 157 height 18
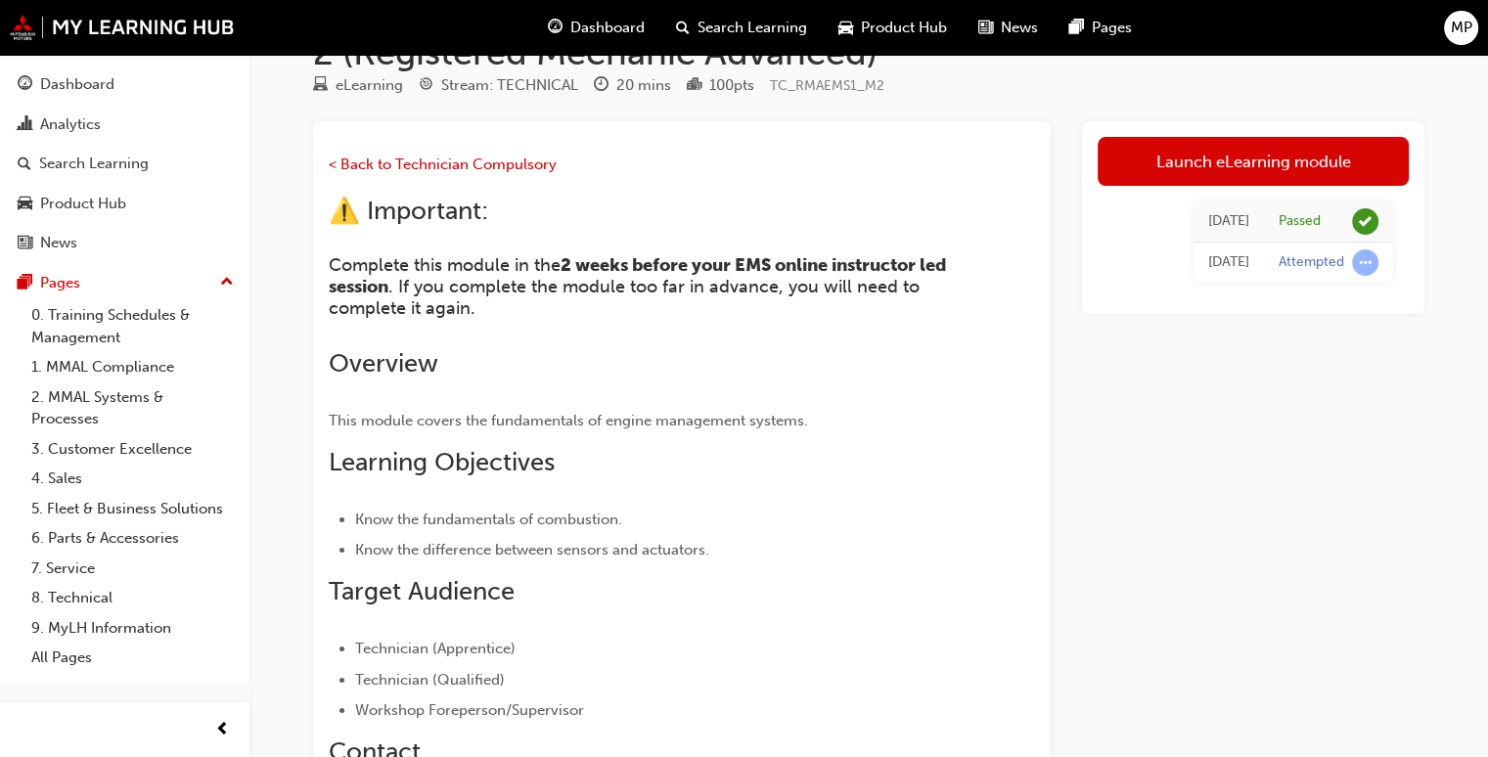
scroll to position [110, 0]
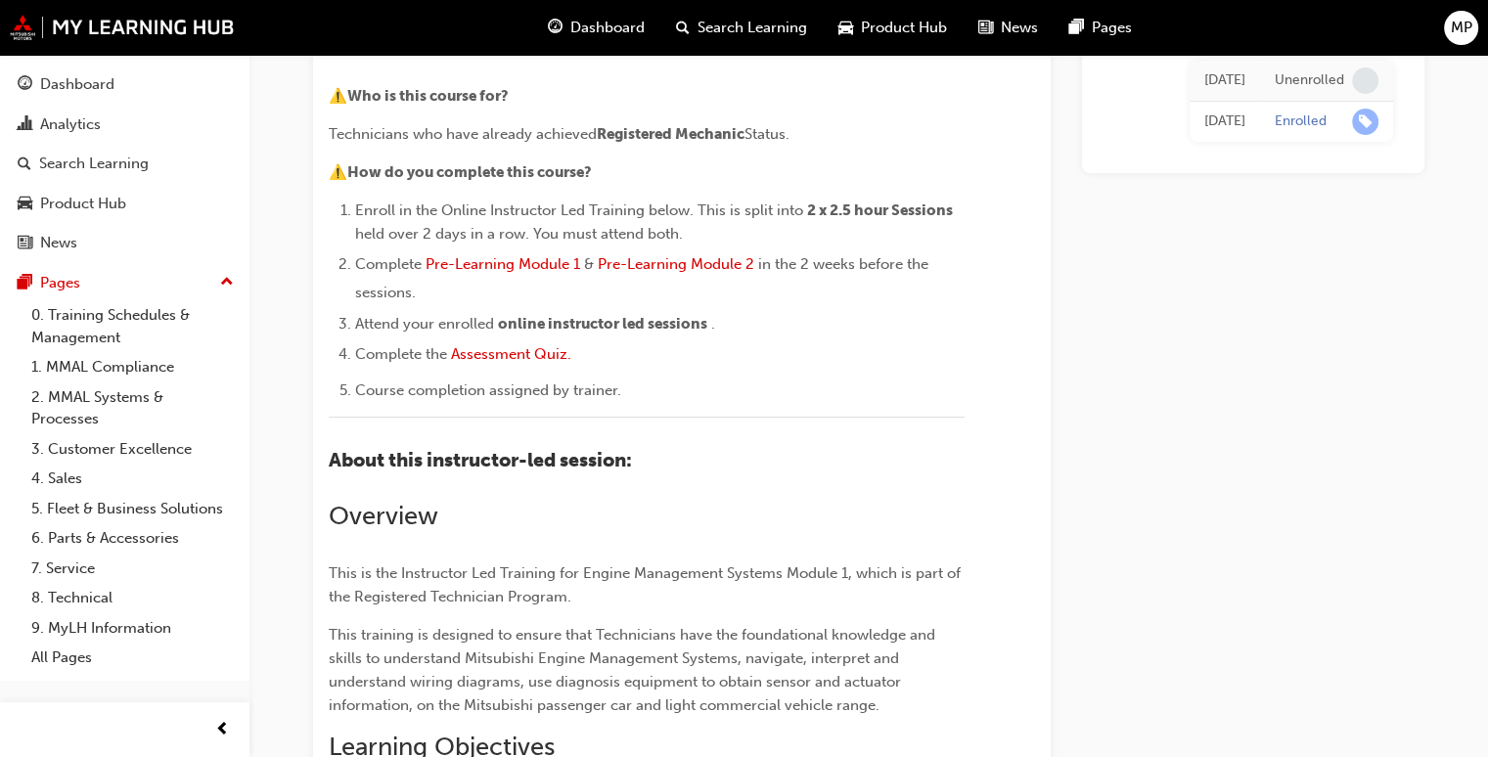
scroll to position [257, 0]
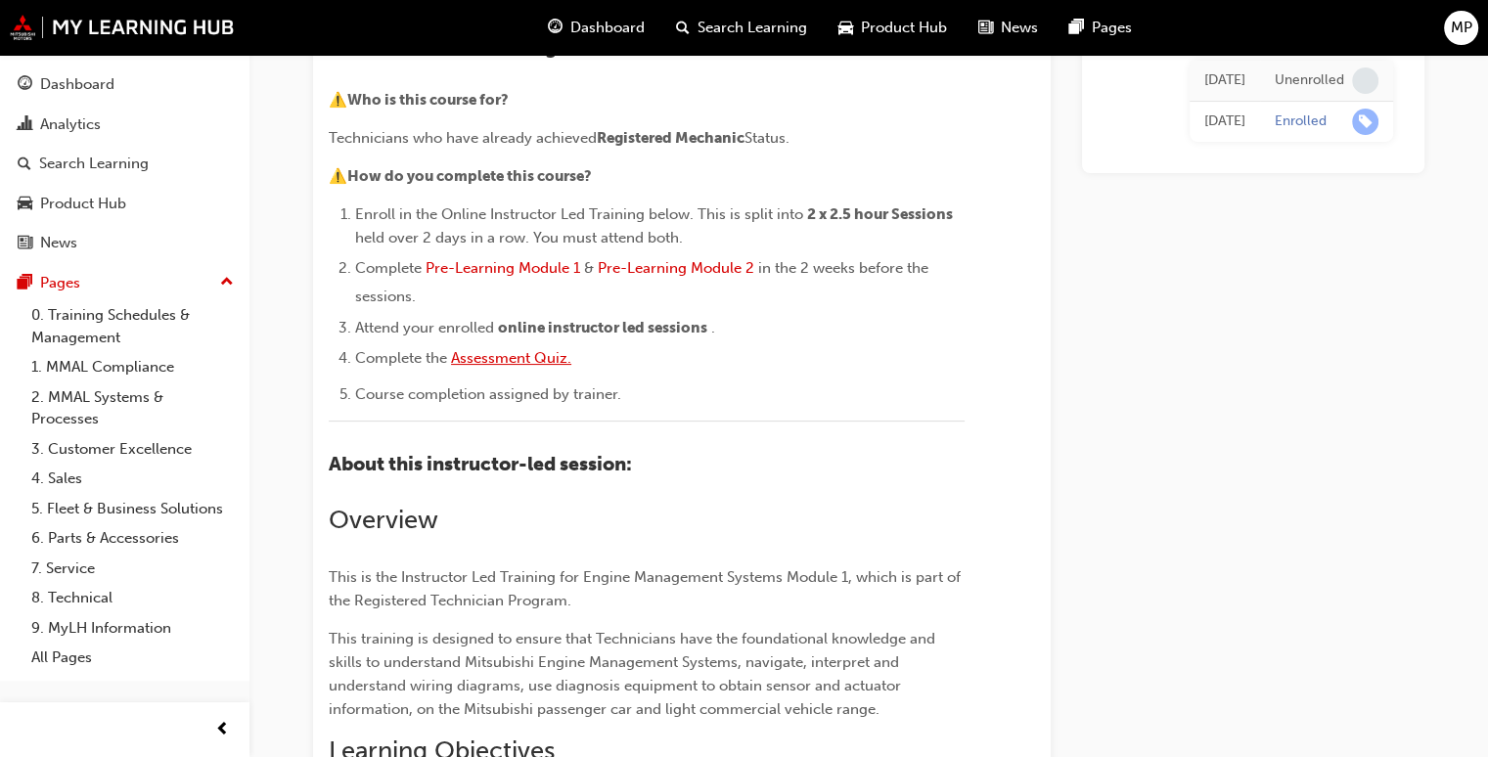
click at [497, 357] on span "Assessment Quiz." at bounding box center [511, 358] width 120 height 18
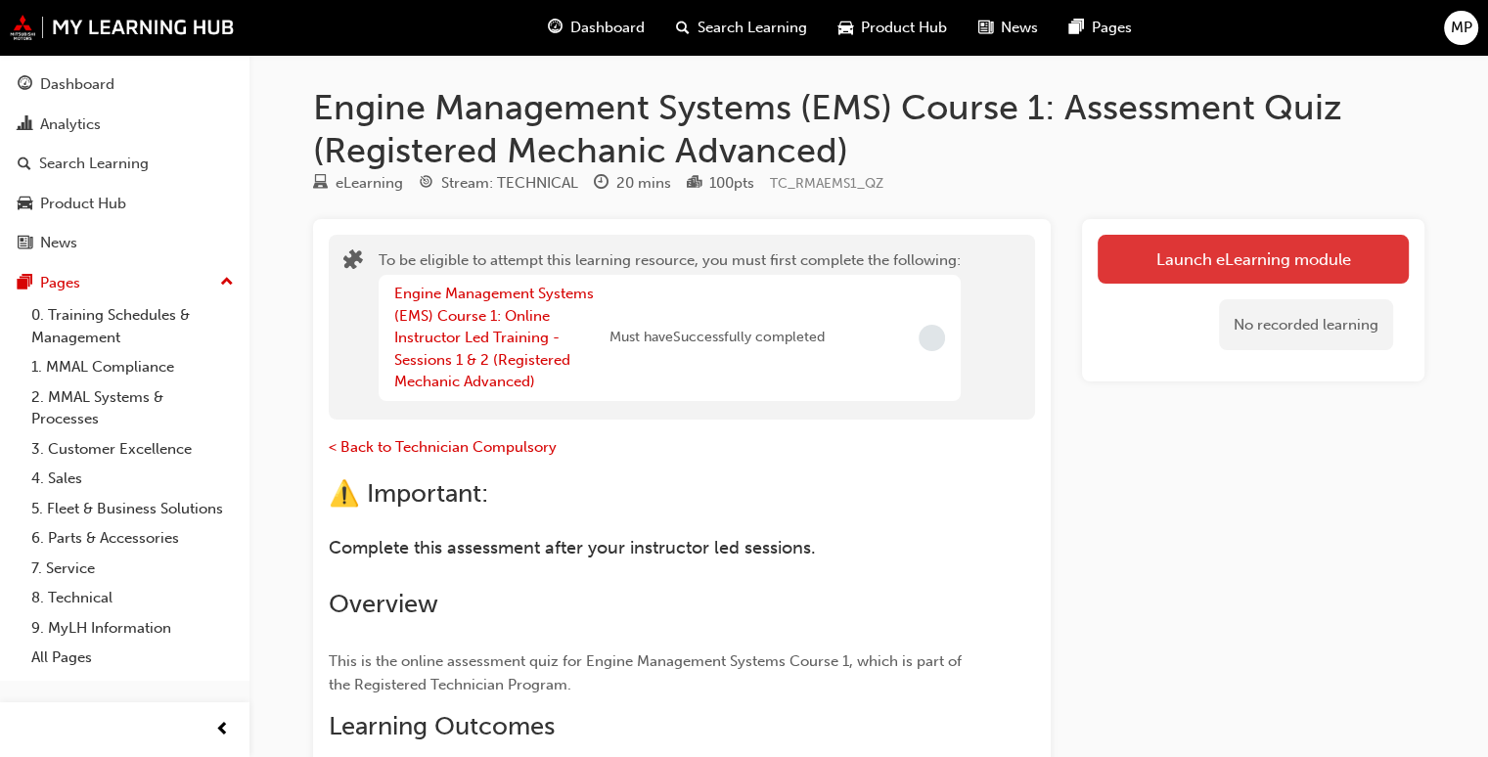
click at [1214, 252] on button "Launch eLearning module" at bounding box center [1253, 259] width 311 height 49
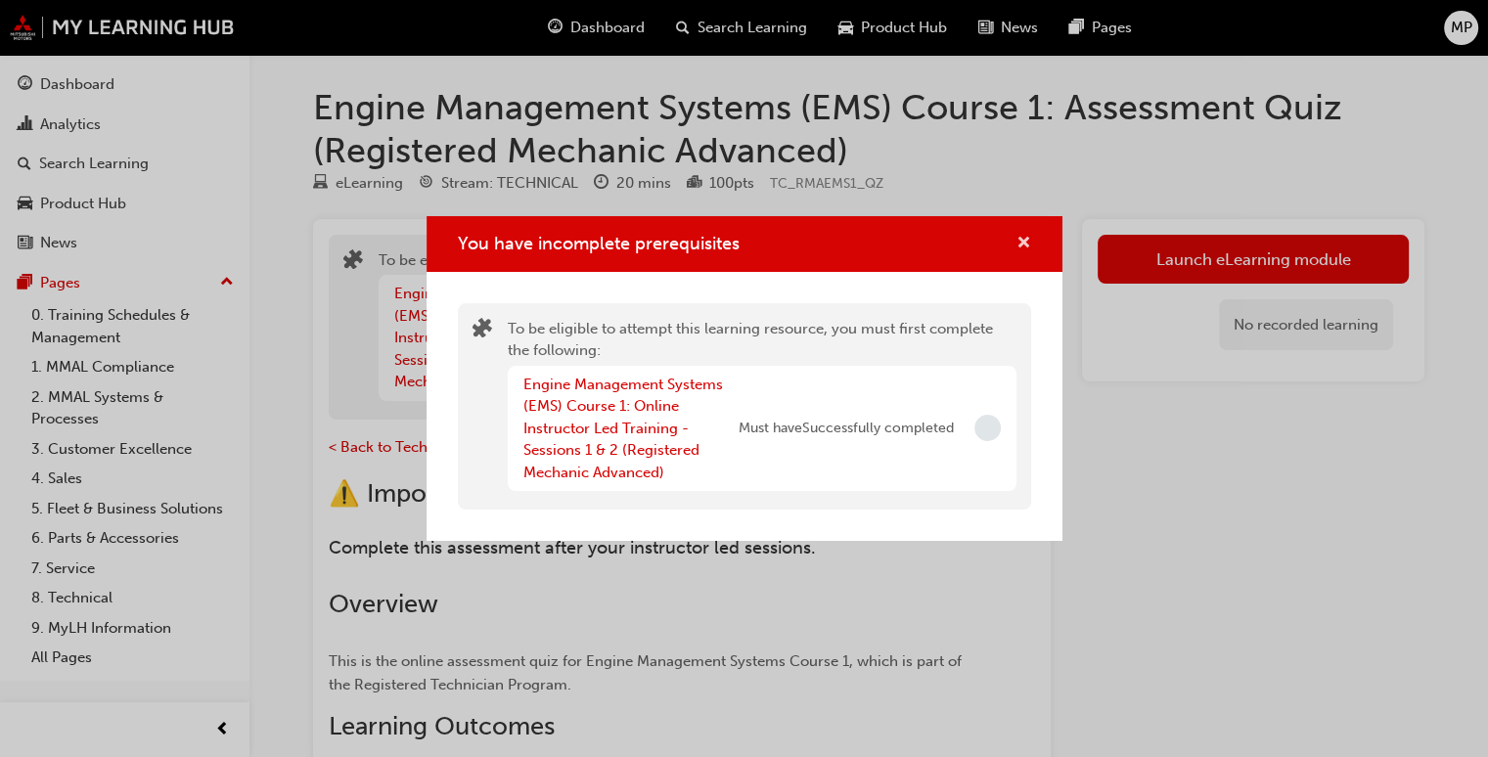
click at [1029, 237] on span "cross-icon" at bounding box center [1024, 245] width 15 height 18
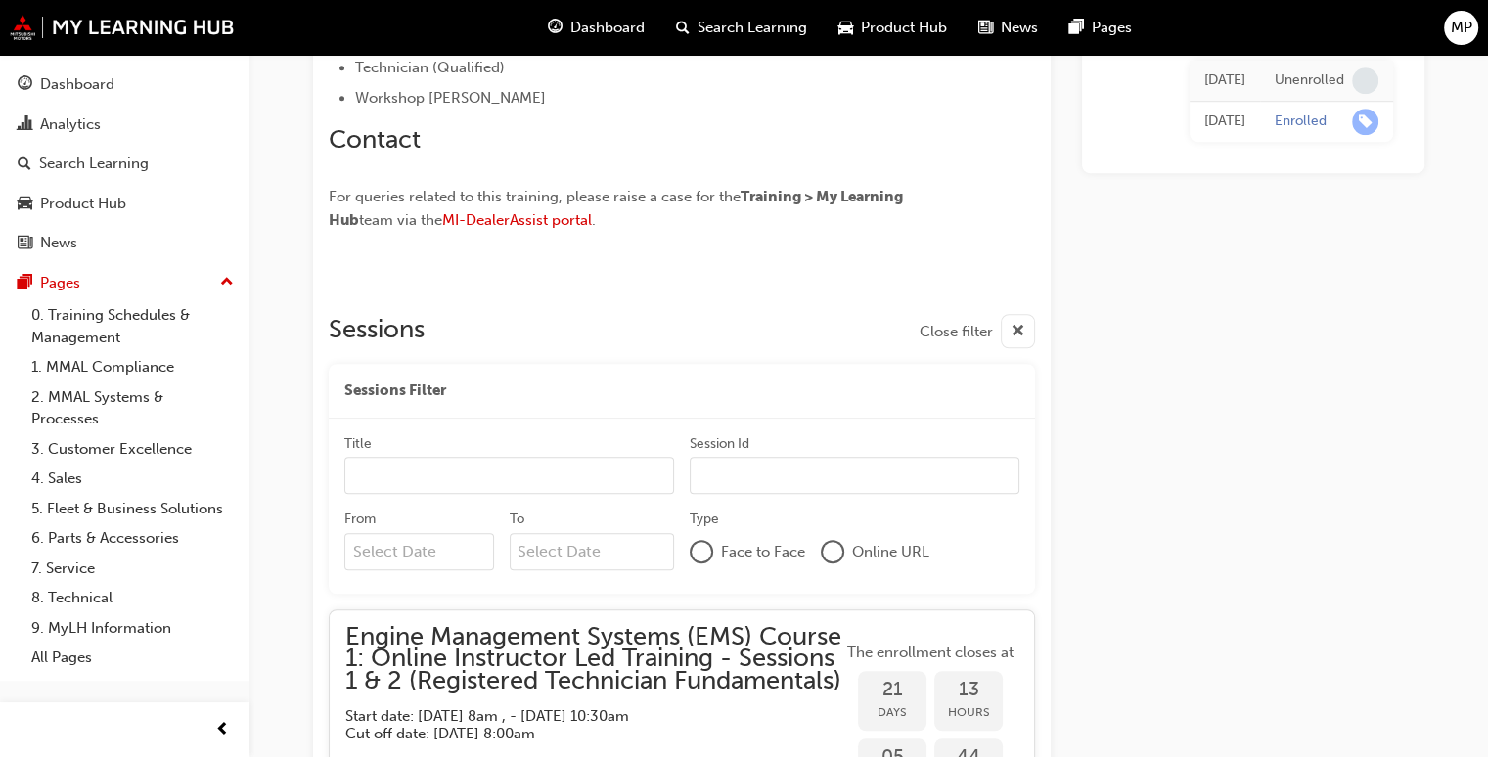
scroll to position [1338, 0]
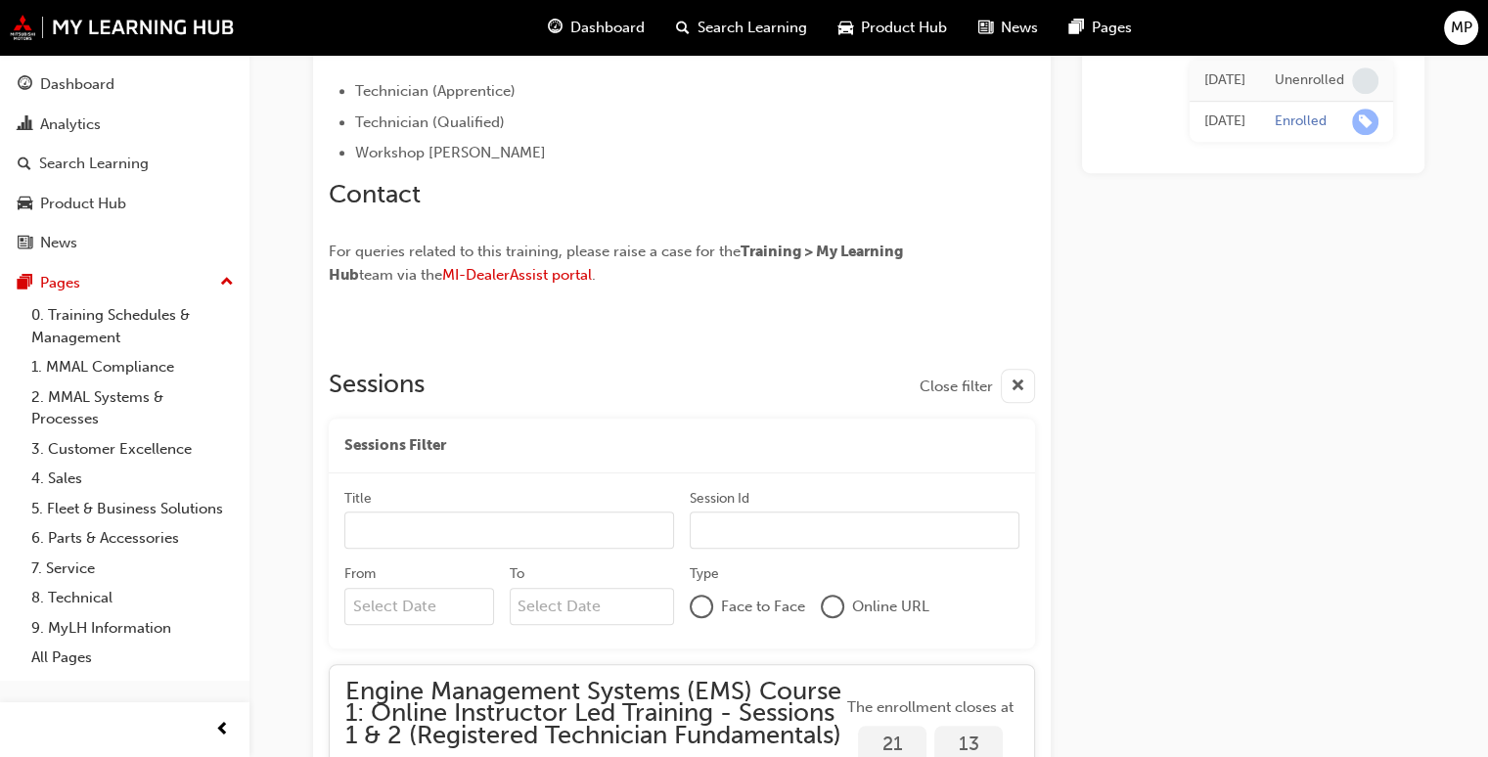
scroll to position [1338, 0]
